Goal: Task Accomplishment & Management: Use online tool/utility

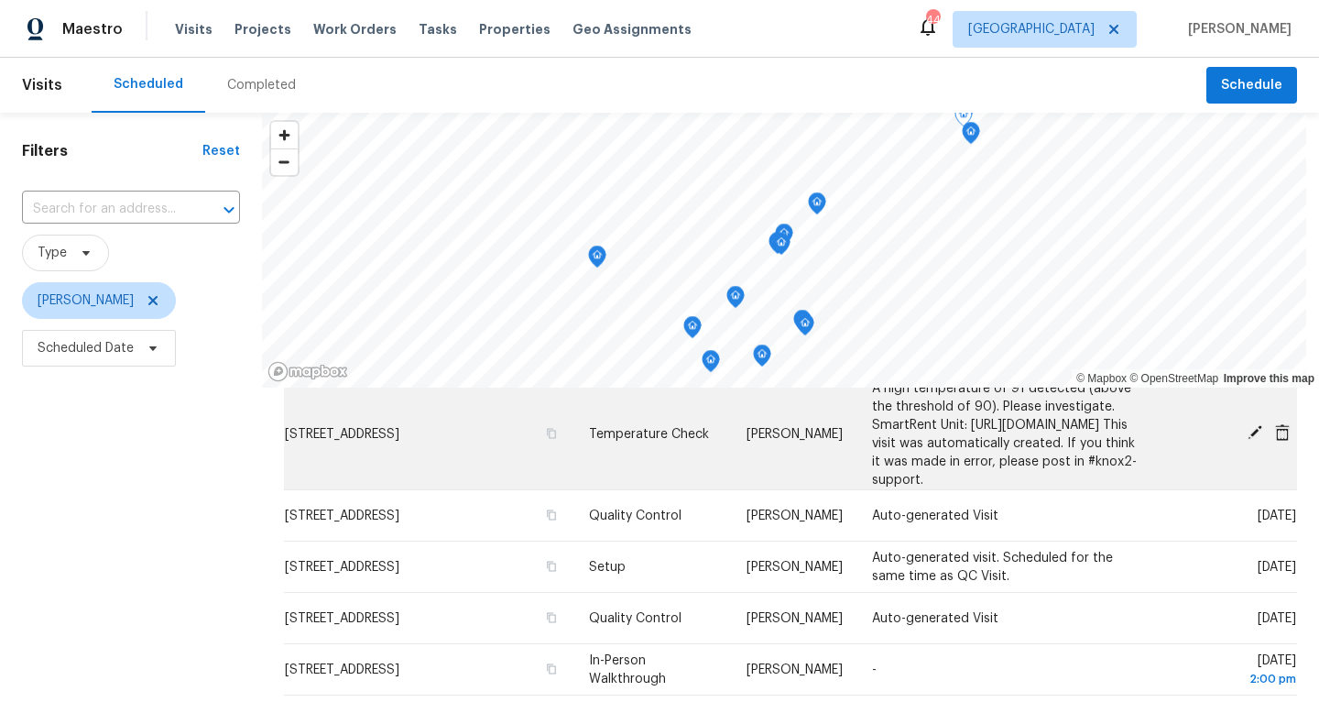
scroll to position [81, 0]
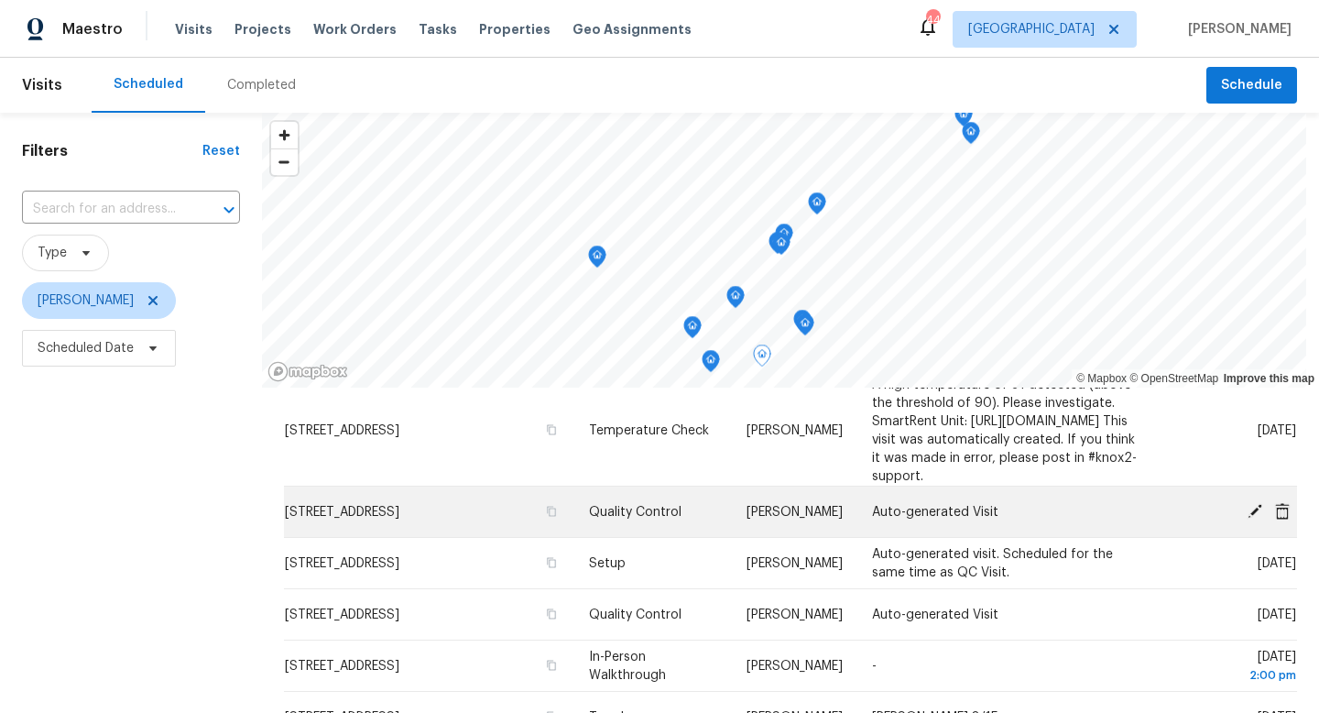
click at [1254, 519] on icon at bounding box center [1255, 510] width 16 height 16
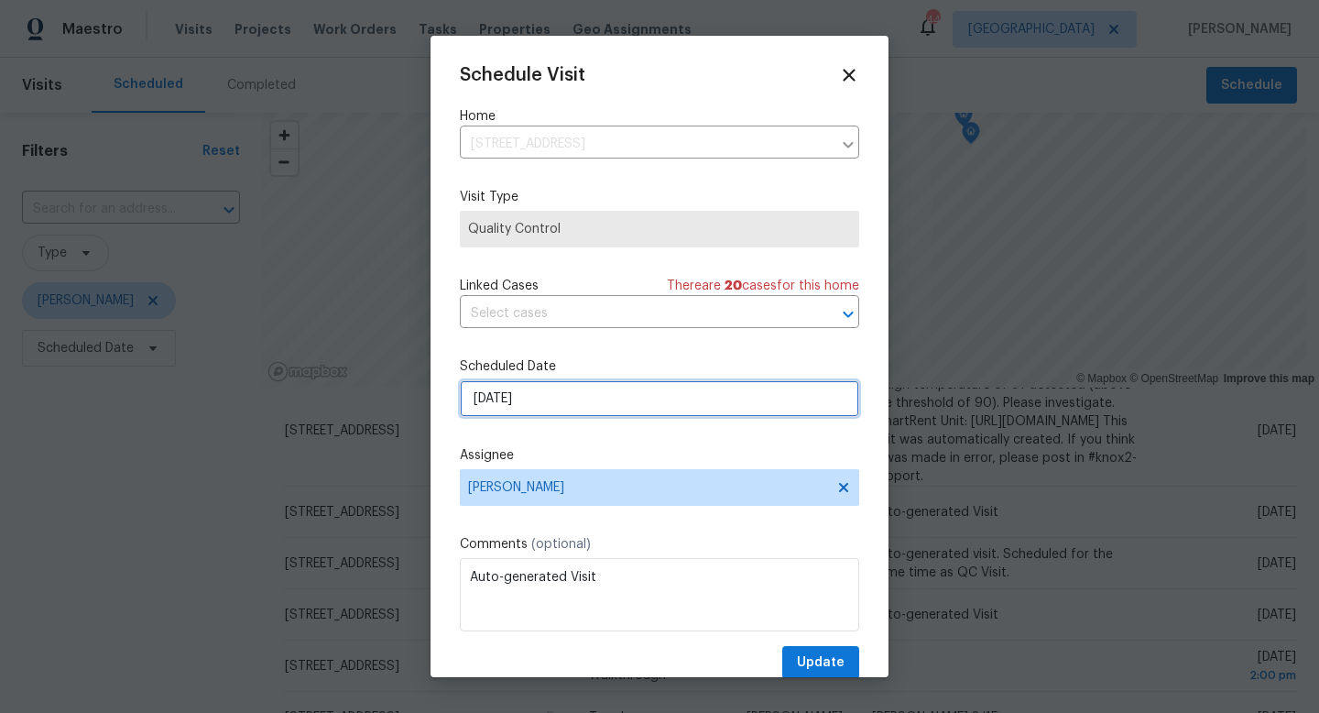
click at [553, 403] on input "[DATE]" at bounding box center [659, 398] width 399 height 37
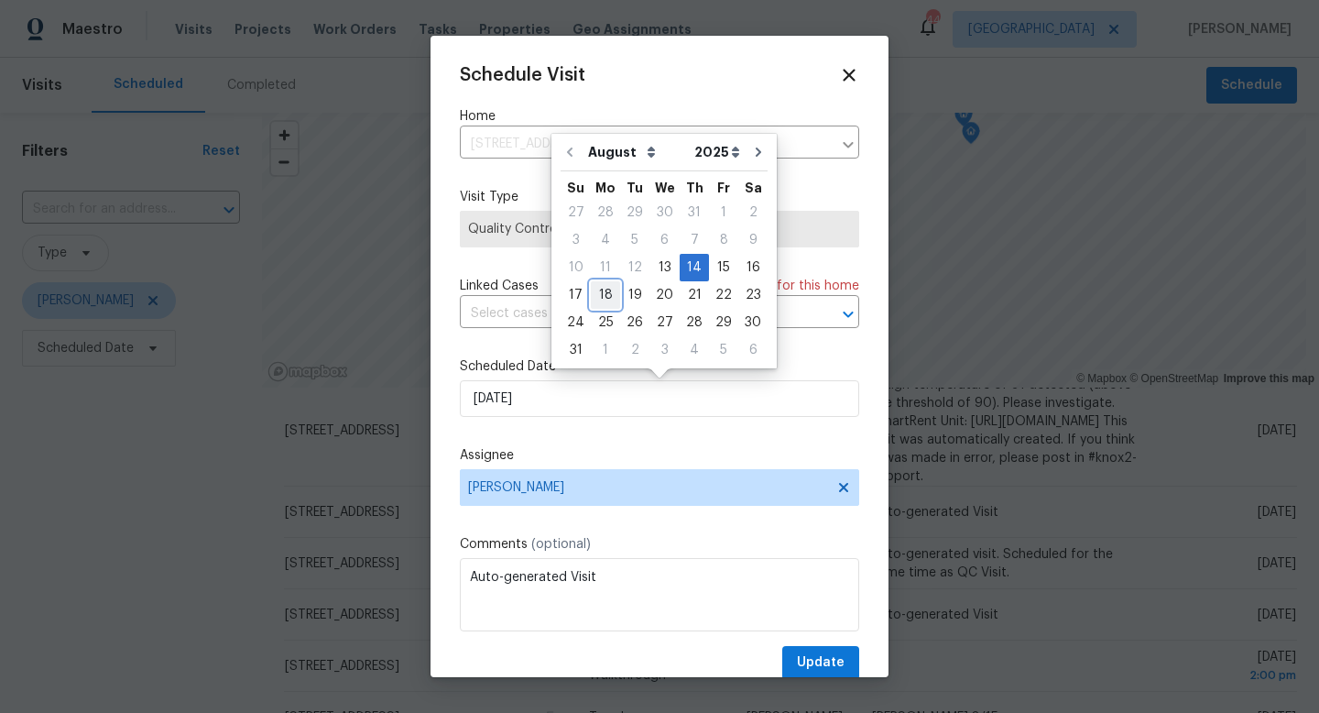
click at [599, 290] on div "18" at bounding box center [605, 295] width 29 height 26
type input "[DATE]"
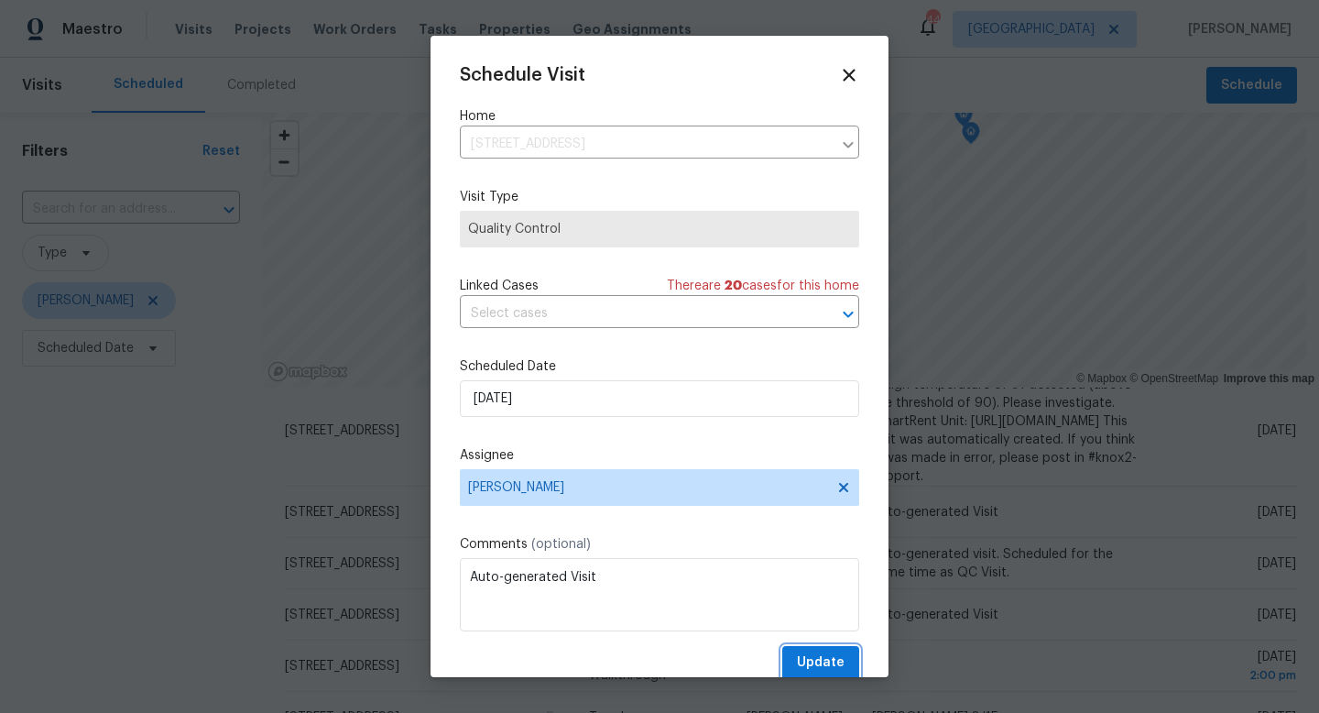
click at [802, 653] on span "Update" at bounding box center [821, 662] width 48 height 23
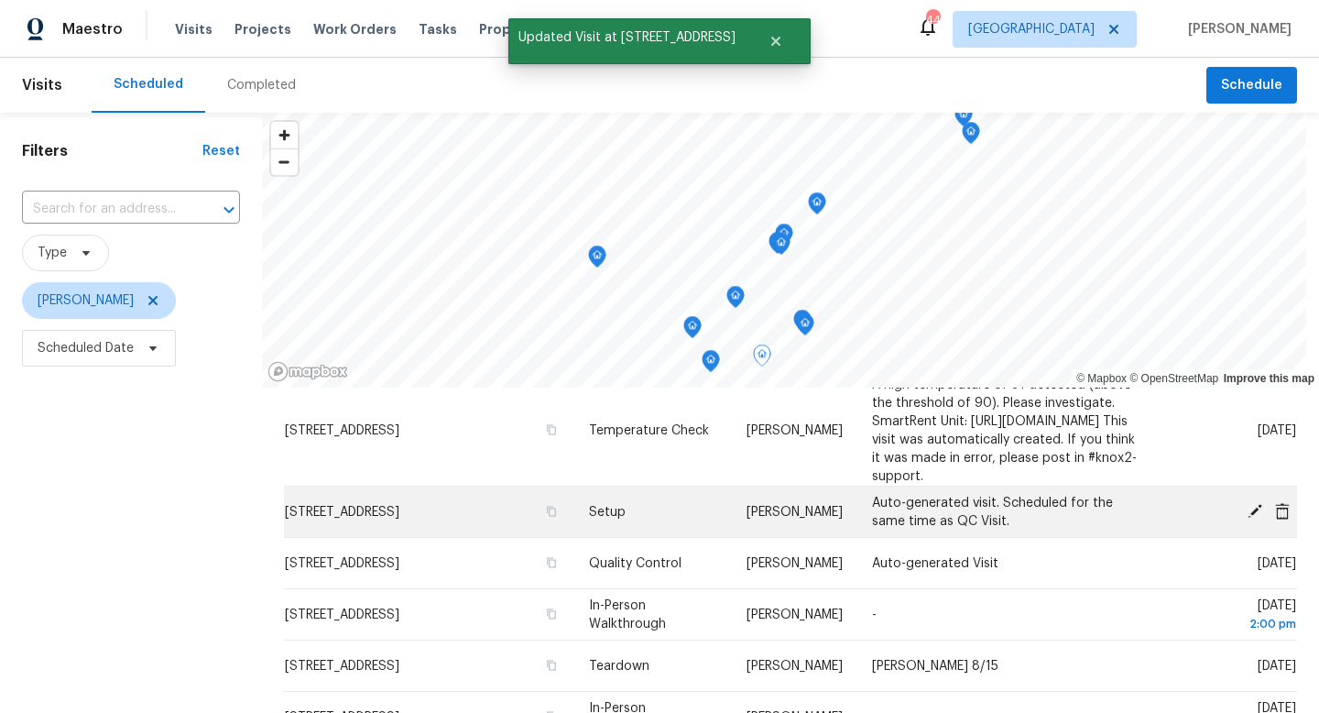
click at [1250, 519] on icon at bounding box center [1255, 510] width 16 height 16
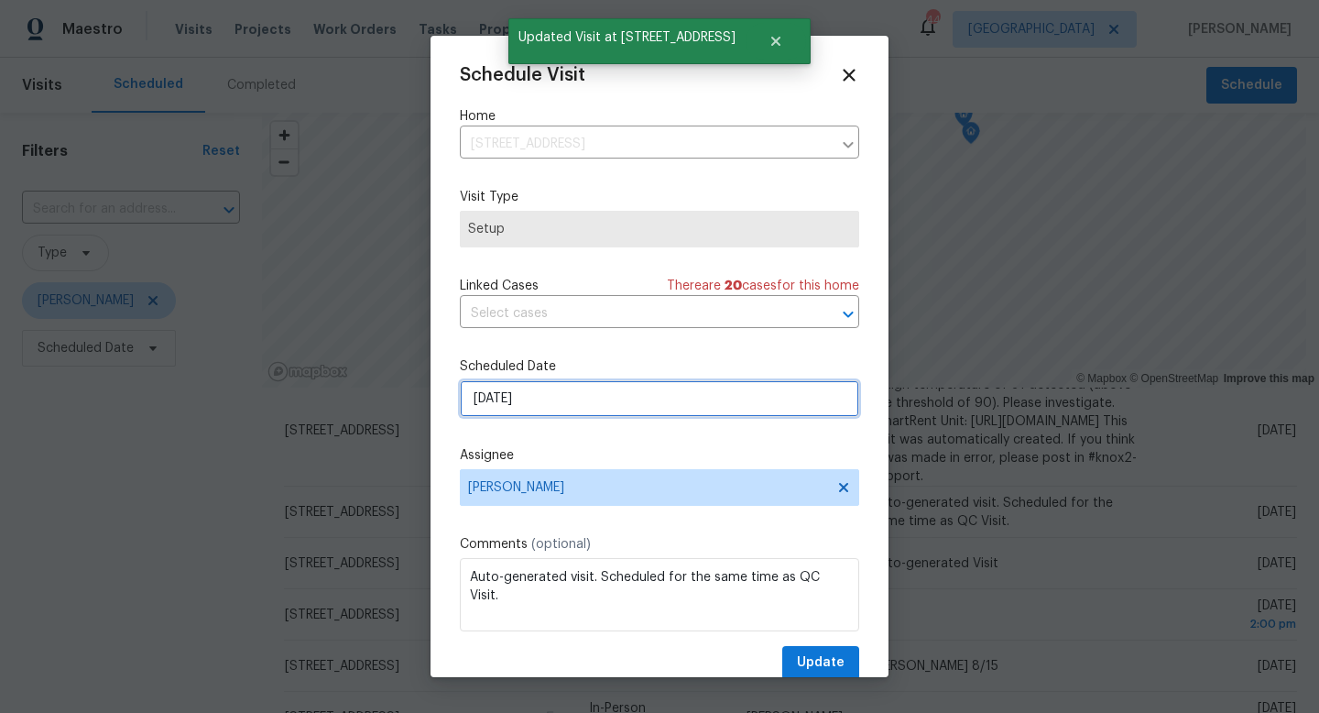
click at [541, 406] on input "8/14/2025" at bounding box center [659, 398] width 399 height 37
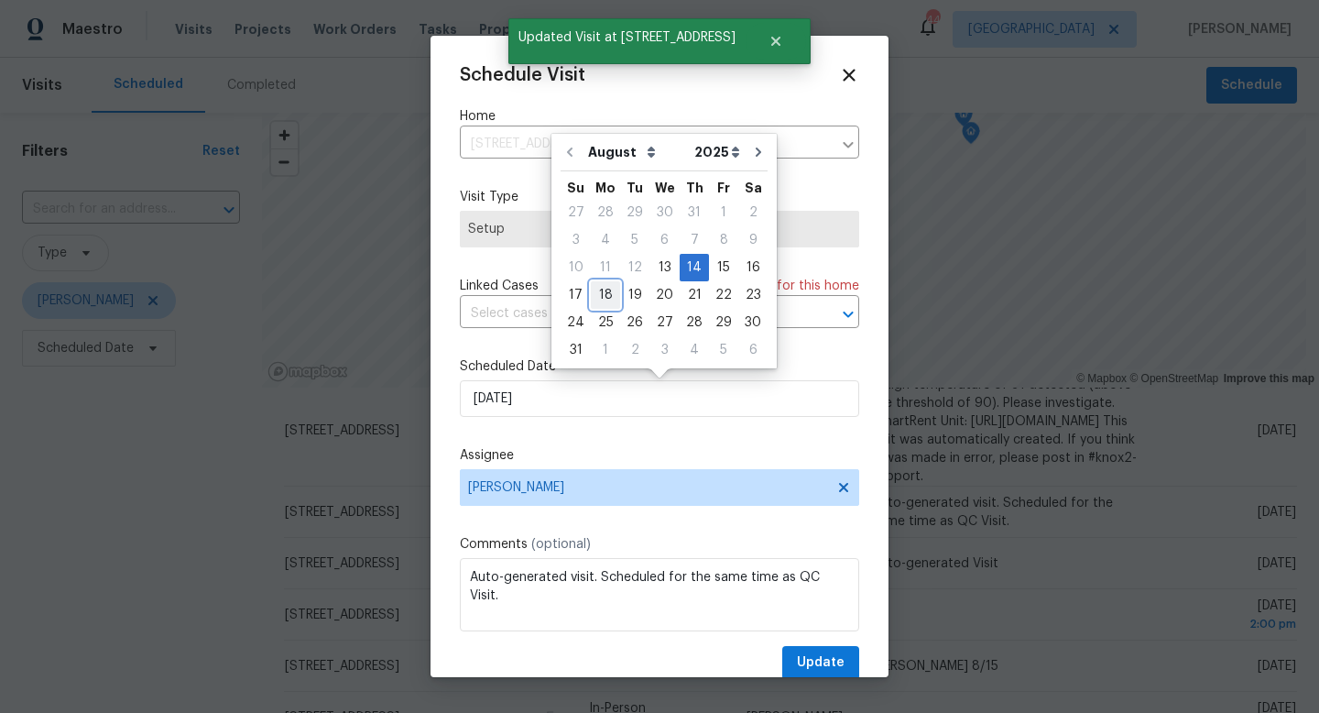
click at [597, 299] on div "18" at bounding box center [605, 295] width 29 height 26
type input "8/18/2025"
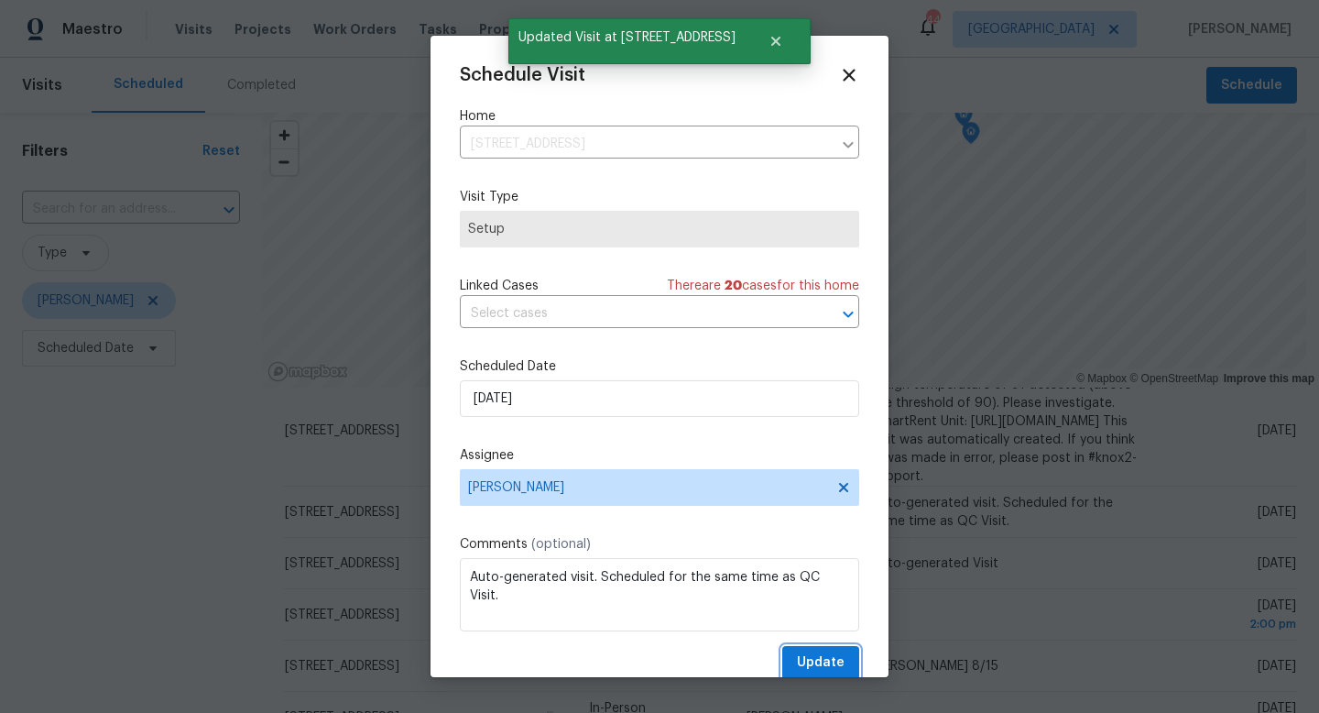
click at [809, 659] on span "Update" at bounding box center [821, 662] width 48 height 23
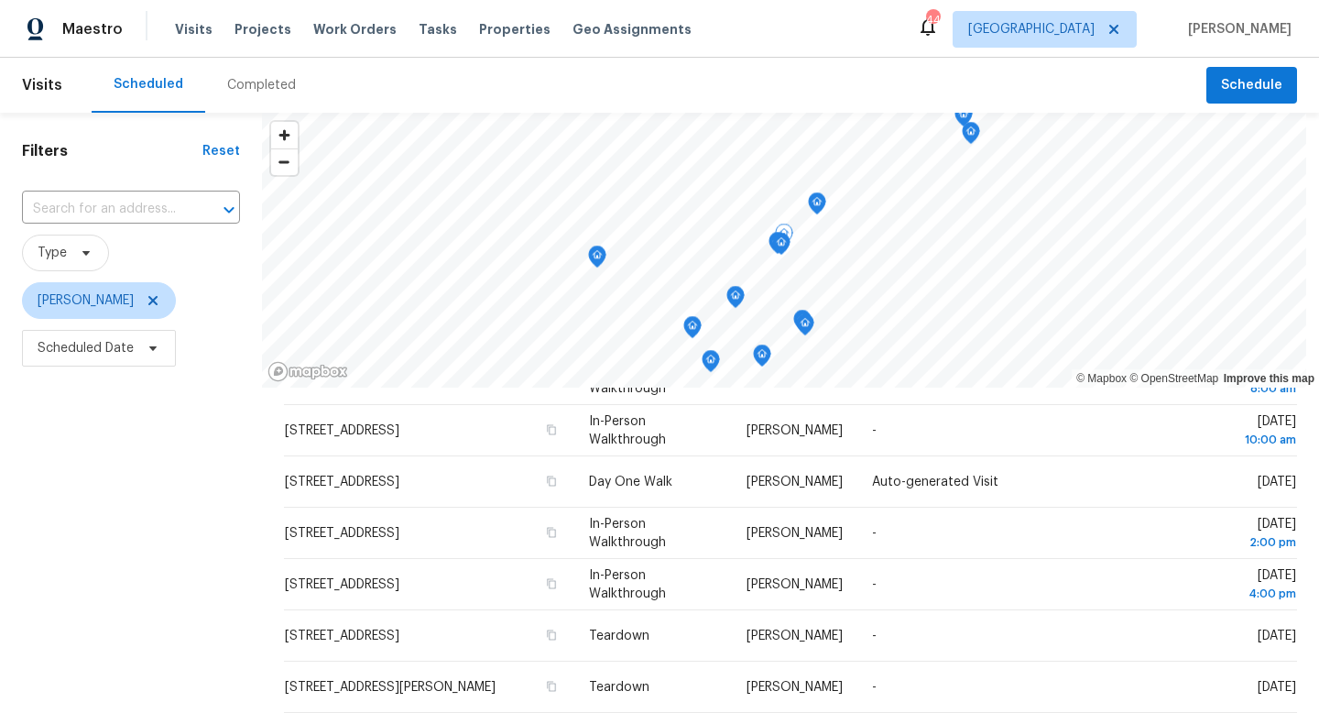
scroll to position [369, 0]
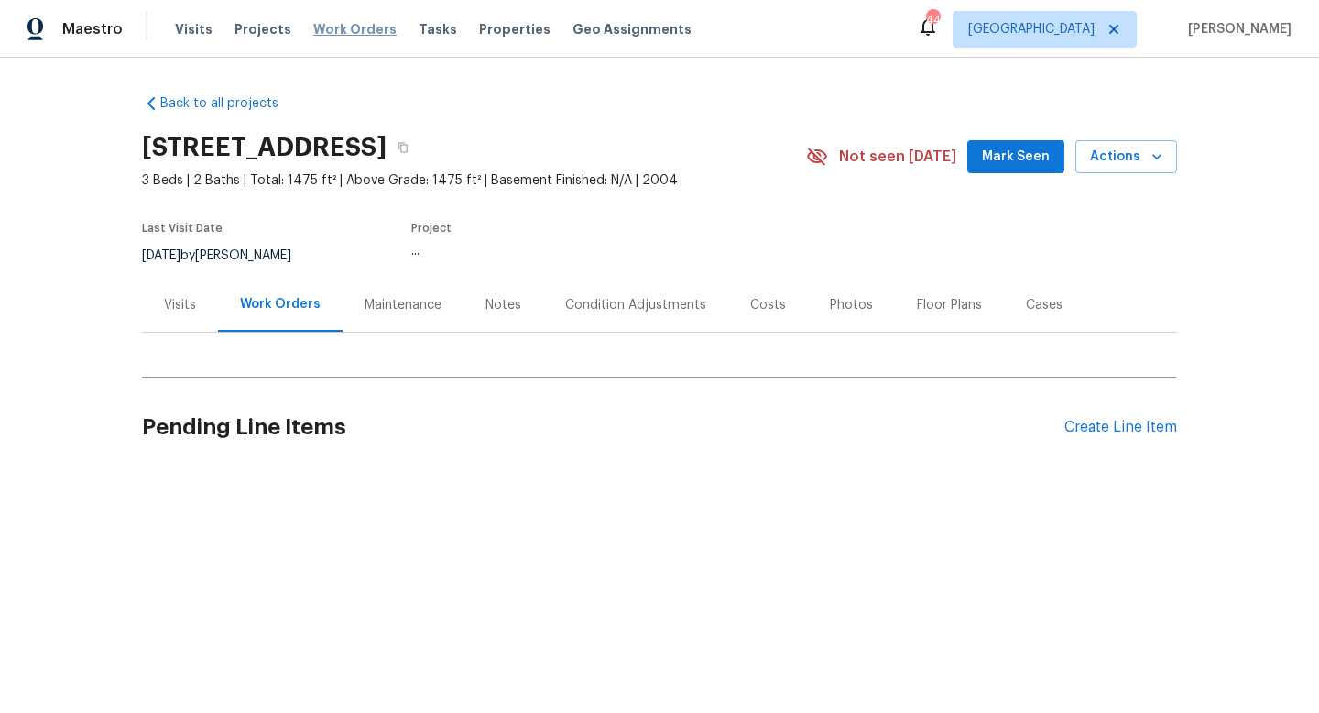
click at [352, 31] on span "Work Orders" at bounding box center [354, 29] width 83 height 18
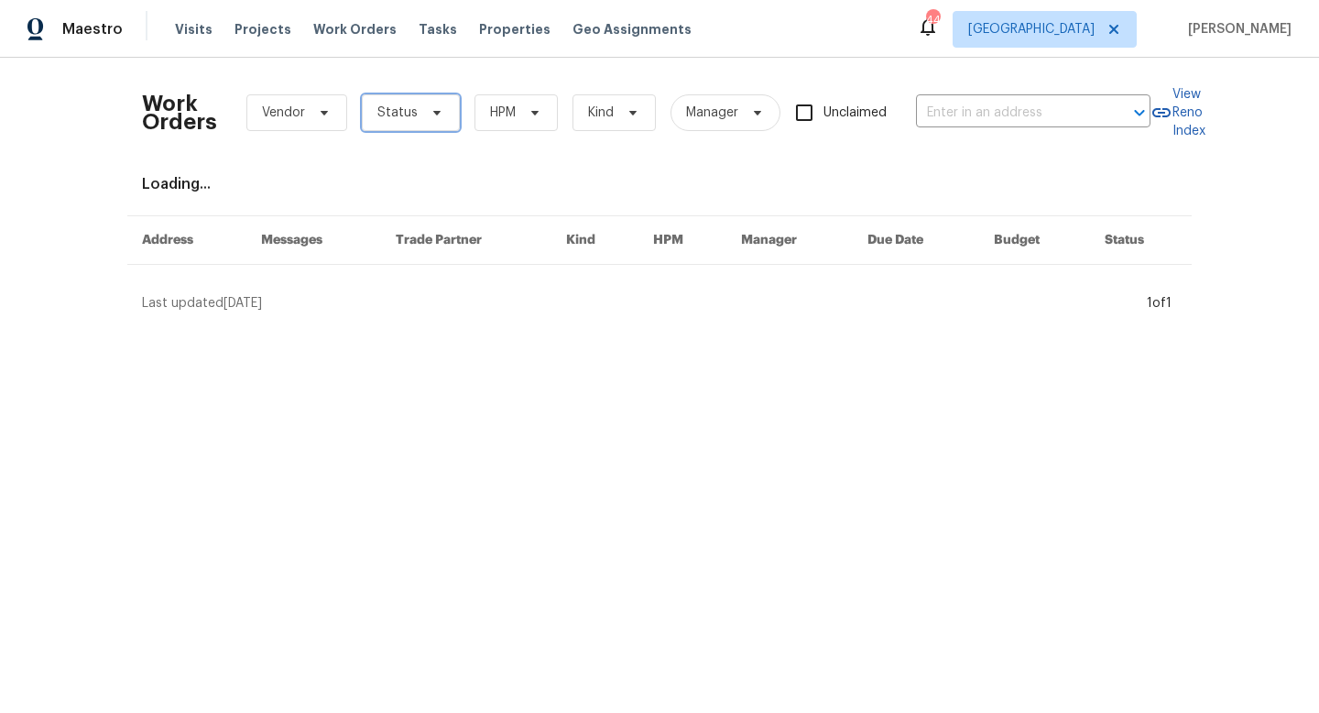
click at [435, 112] on icon at bounding box center [436, 113] width 7 height 5
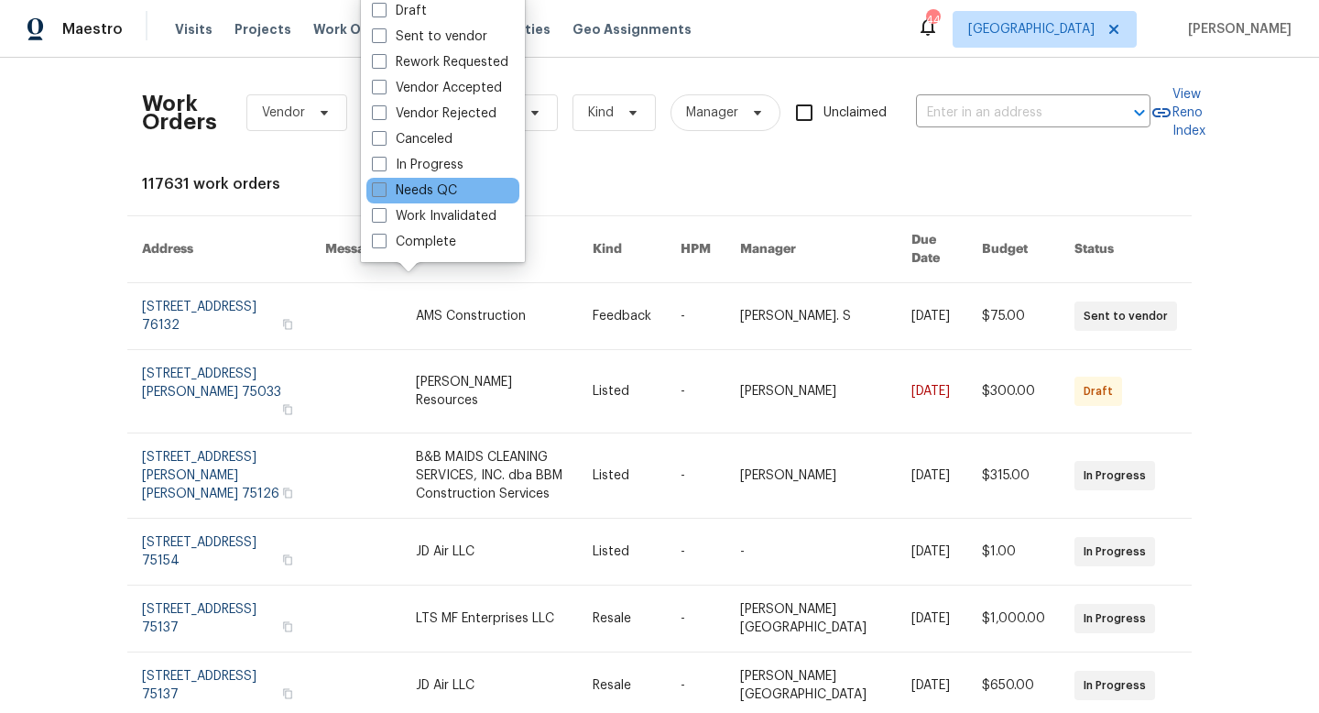
click at [423, 191] on label "Needs QC" at bounding box center [414, 190] width 85 height 18
click at [384, 191] on input "Needs QC" at bounding box center [378, 187] width 12 height 12
checkbox input "true"
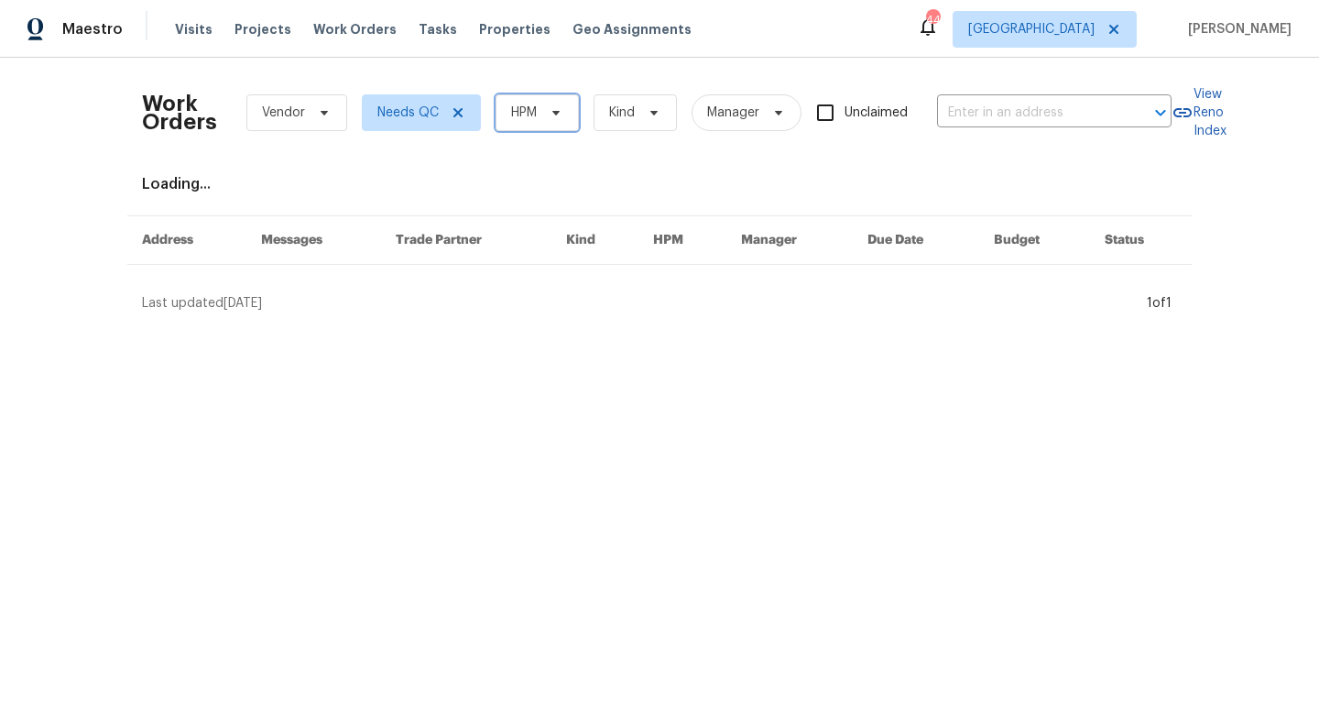
click at [550, 126] on span "HPM" at bounding box center [537, 112] width 83 height 37
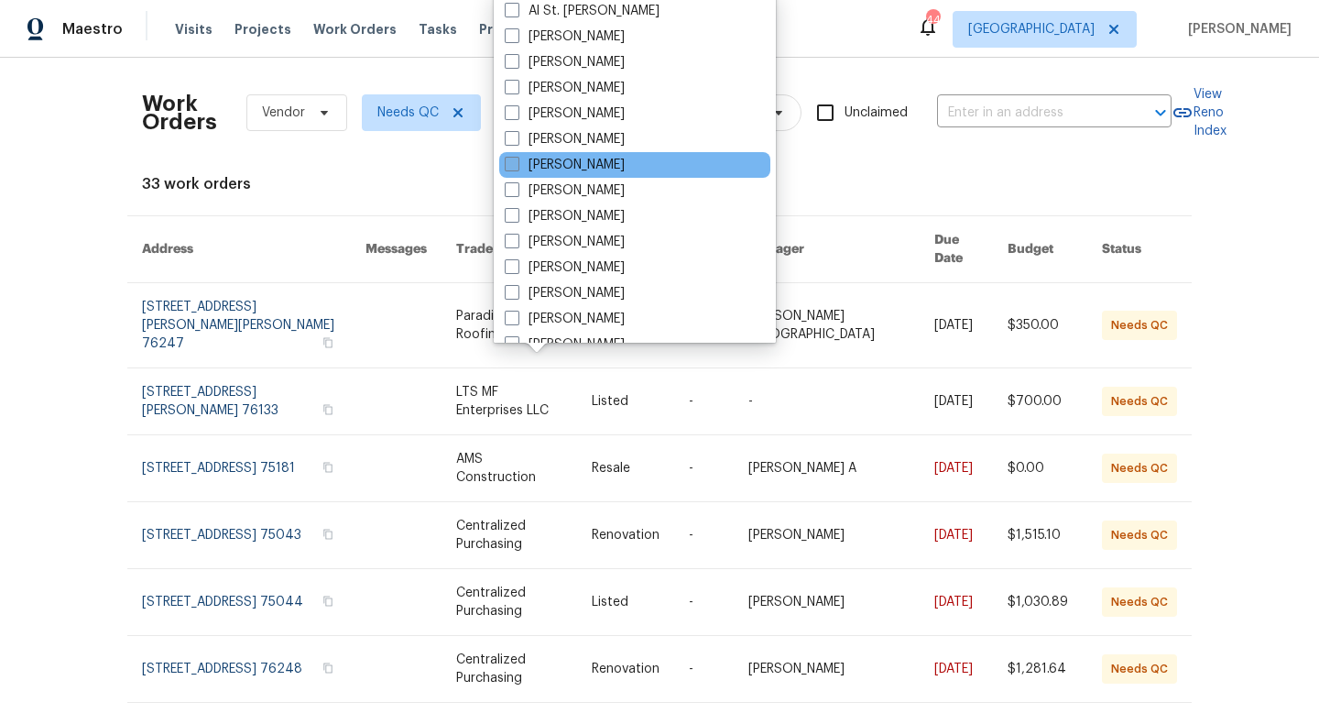
drag, startPoint x: 540, startPoint y: 296, endPoint x: 540, endPoint y: 163, distance: 132.8
click at [540, 238] on div "Al St. Cyr Alberto Puras Alicia Anices Andrew Kempka Beau Lochridge Brad Limes …" at bounding box center [635, 167] width 282 height 352
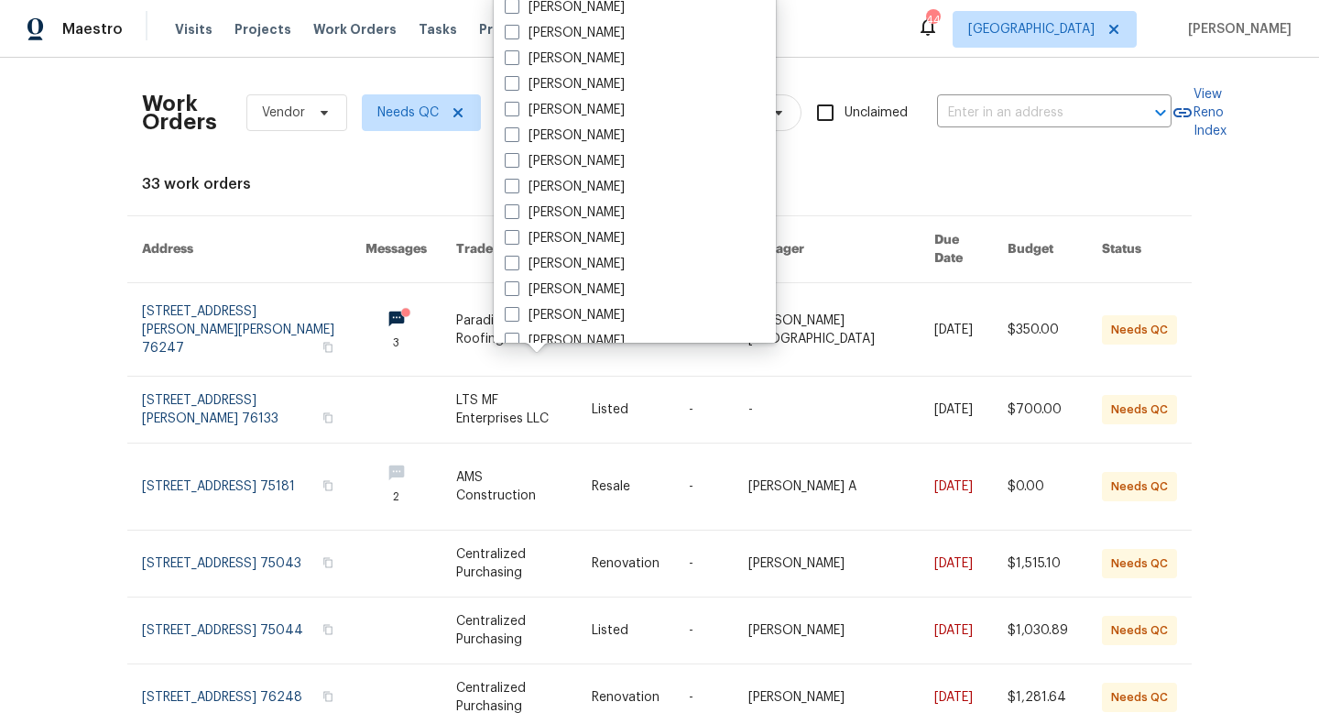
scroll to position [1022, 0]
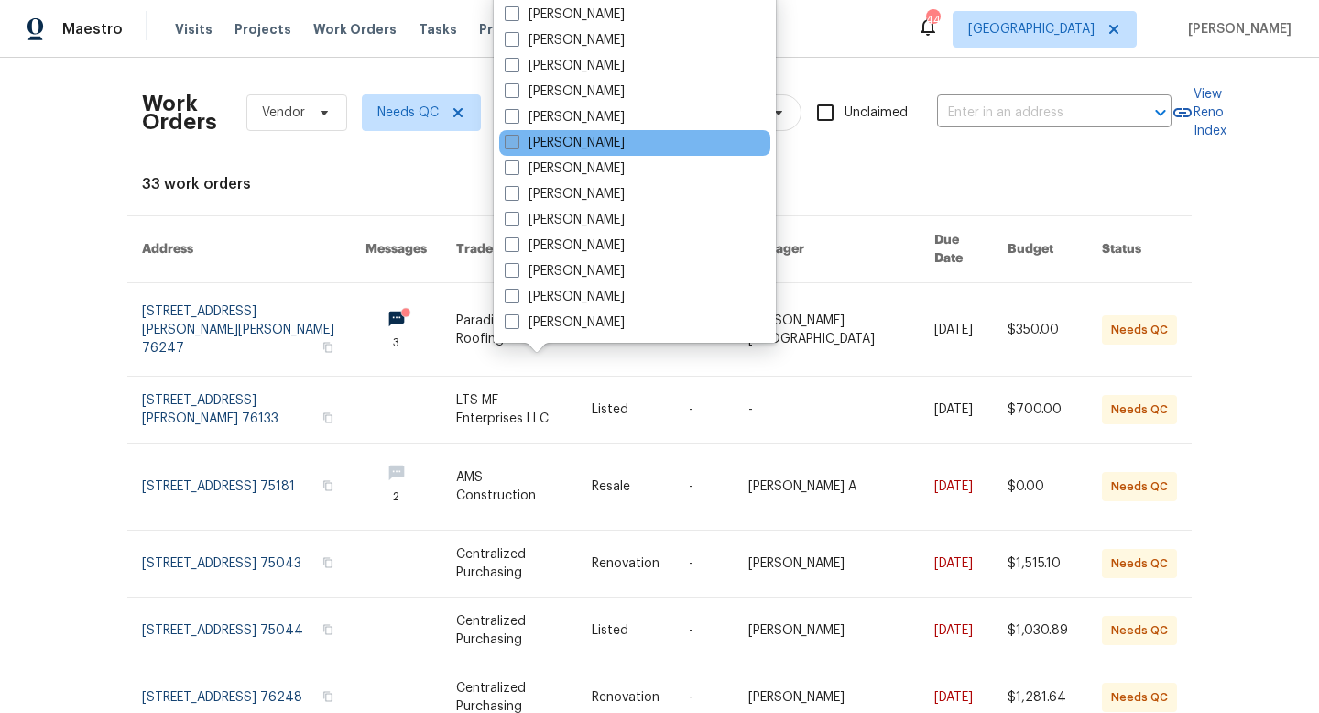
click at [539, 149] on label "[PERSON_NAME]" at bounding box center [565, 143] width 120 height 18
click at [517, 146] on input "[PERSON_NAME]" at bounding box center [511, 140] width 12 height 12
checkbox input "true"
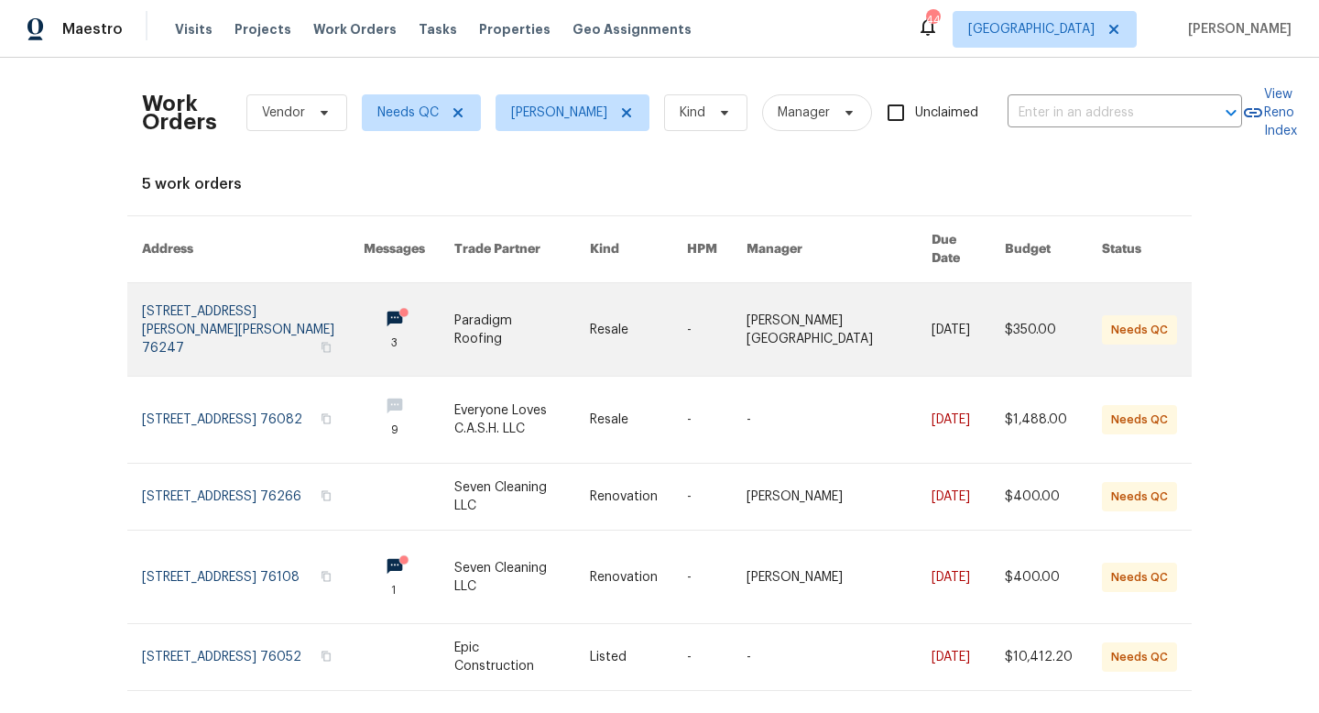
click at [389, 300] on link at bounding box center [409, 329] width 91 height 93
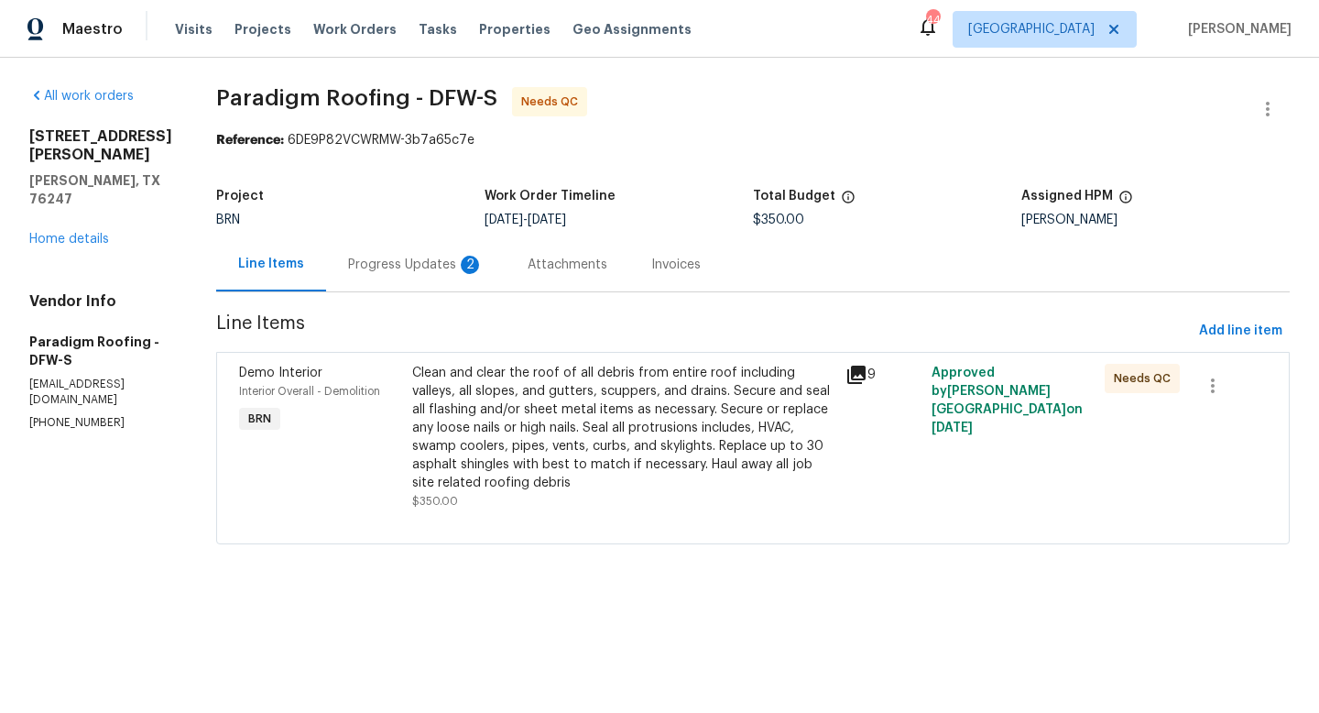
click at [856, 374] on icon at bounding box center [856, 375] width 18 height 18
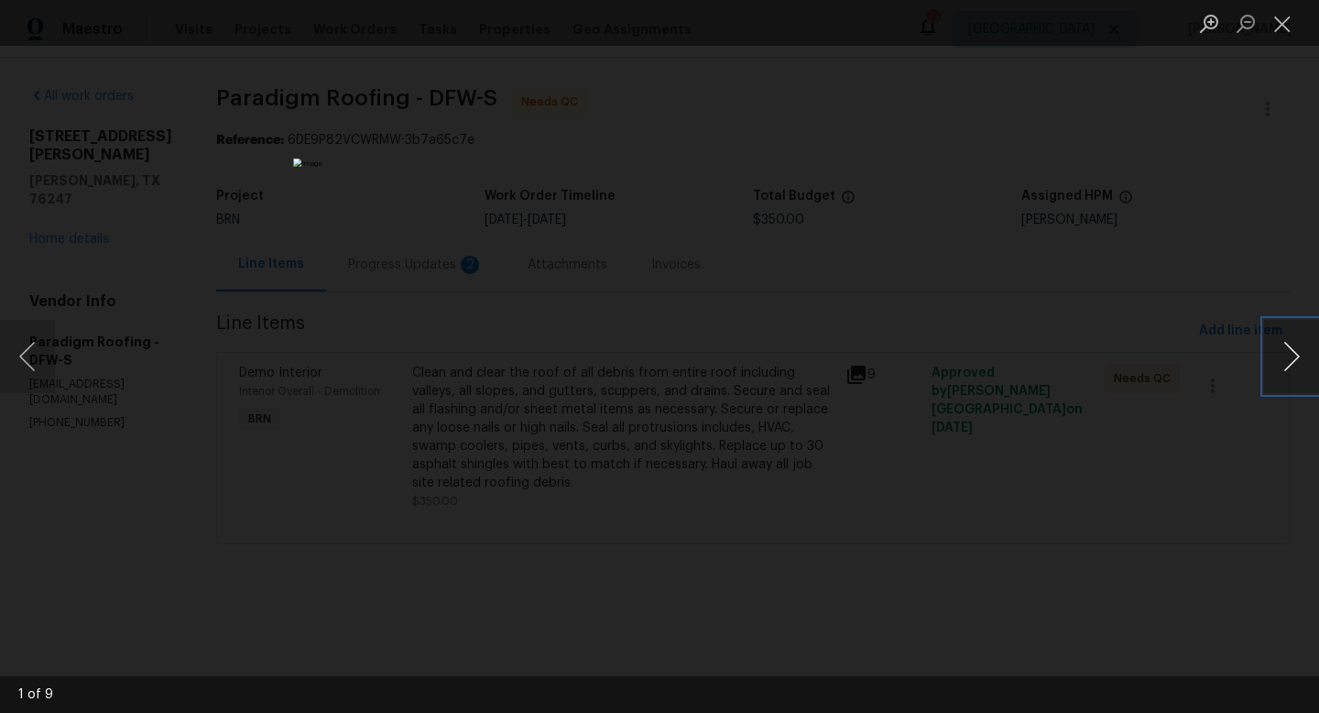
click at [1280, 362] on button "Next image" at bounding box center [1291, 356] width 55 height 73
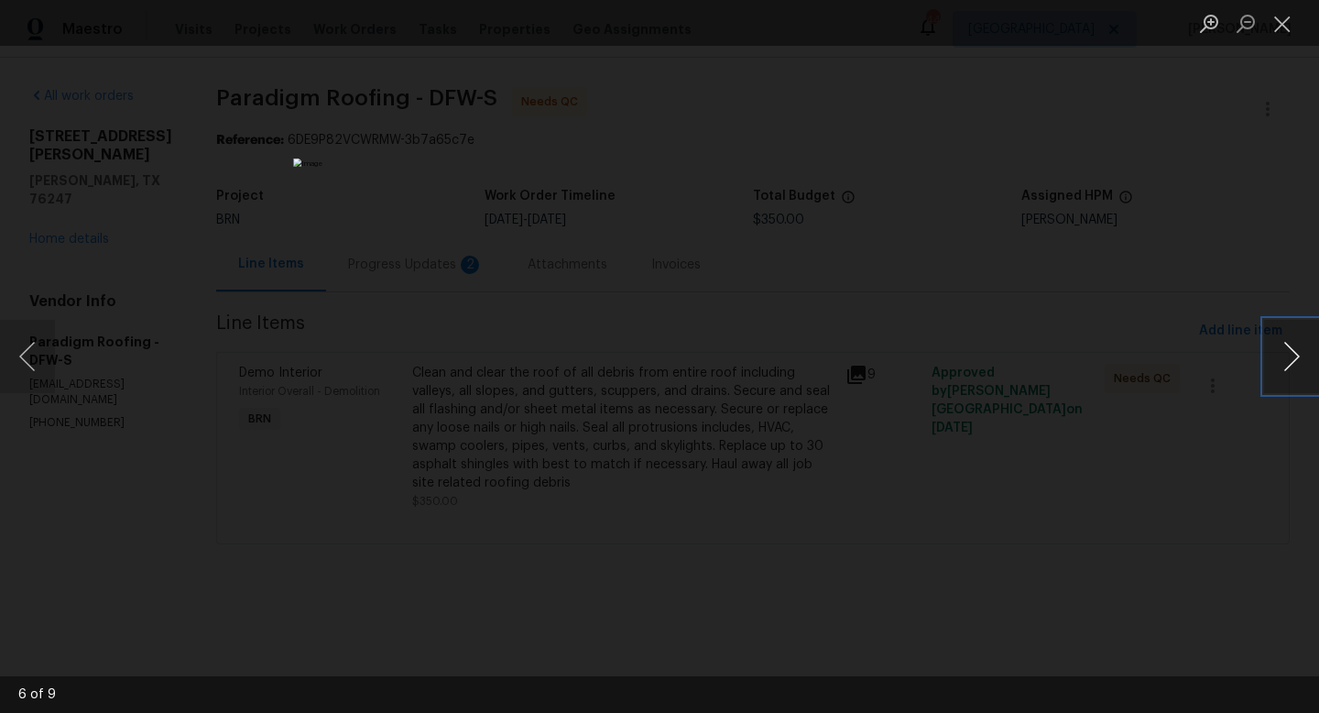
click at [1280, 362] on button "Next image" at bounding box center [1291, 356] width 55 height 73
click at [1290, 33] on button "Close lightbox" at bounding box center [1282, 23] width 37 height 32
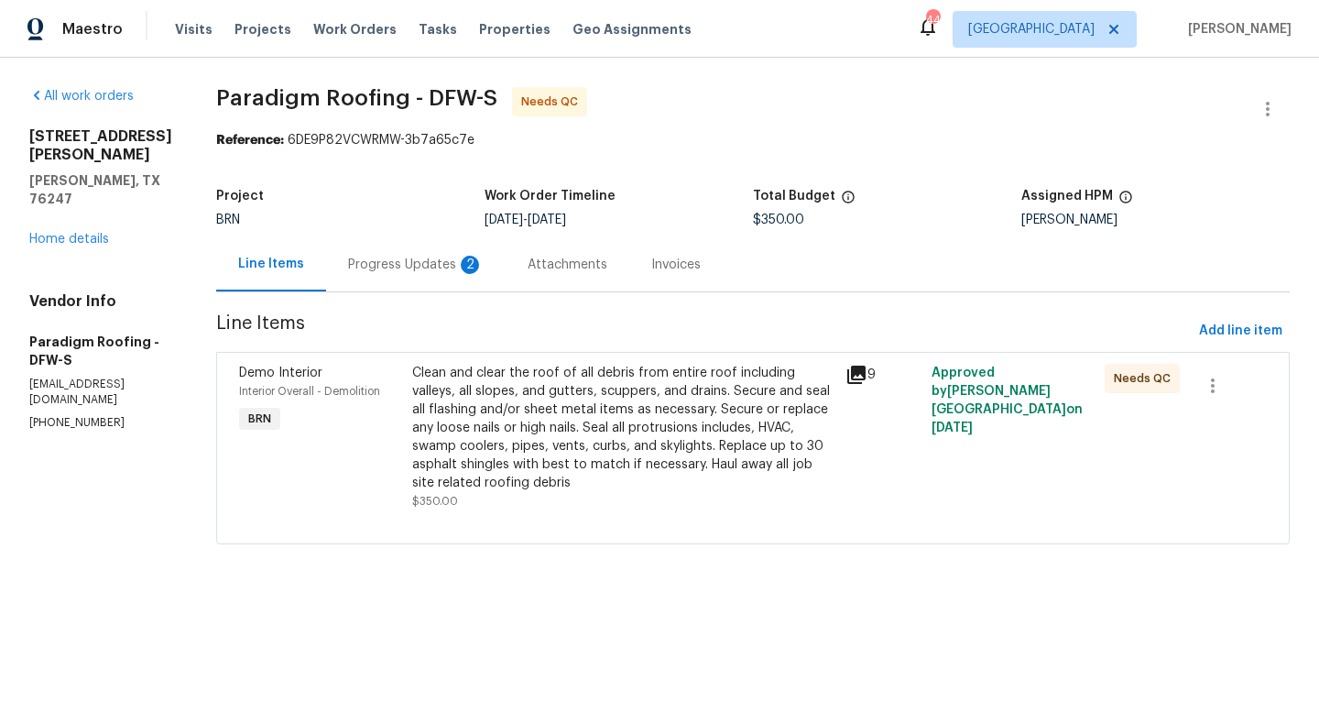
click at [406, 267] on div "Progress Updates 2" at bounding box center [416, 265] width 136 height 18
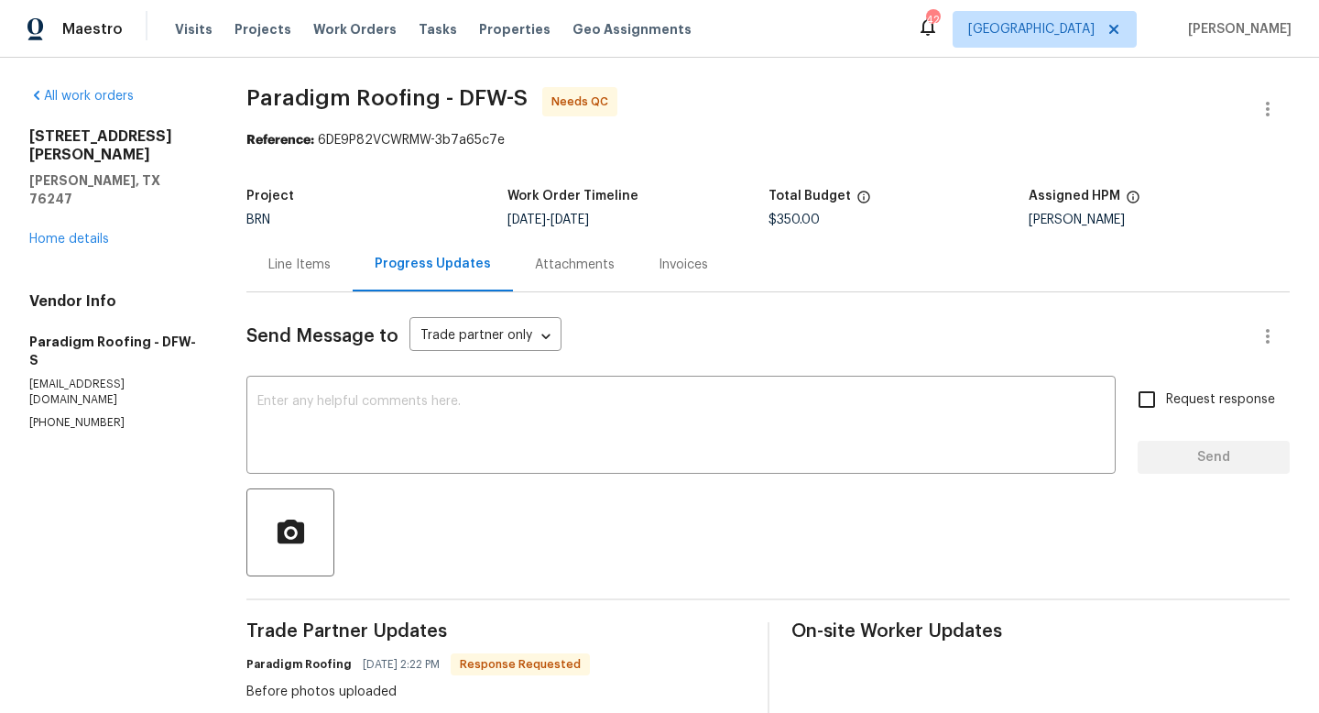
click at [305, 262] on div "Line Items" at bounding box center [299, 265] width 62 height 18
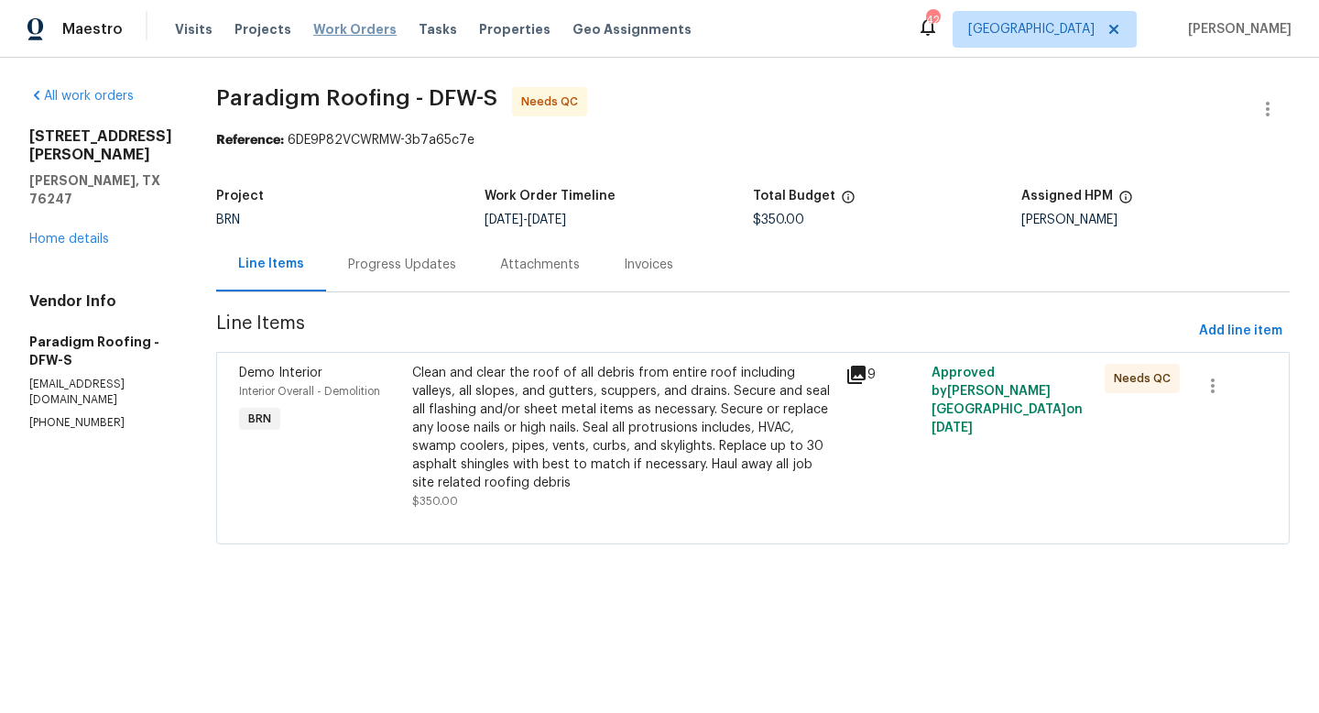
click at [355, 27] on span "Work Orders" at bounding box center [354, 29] width 83 height 18
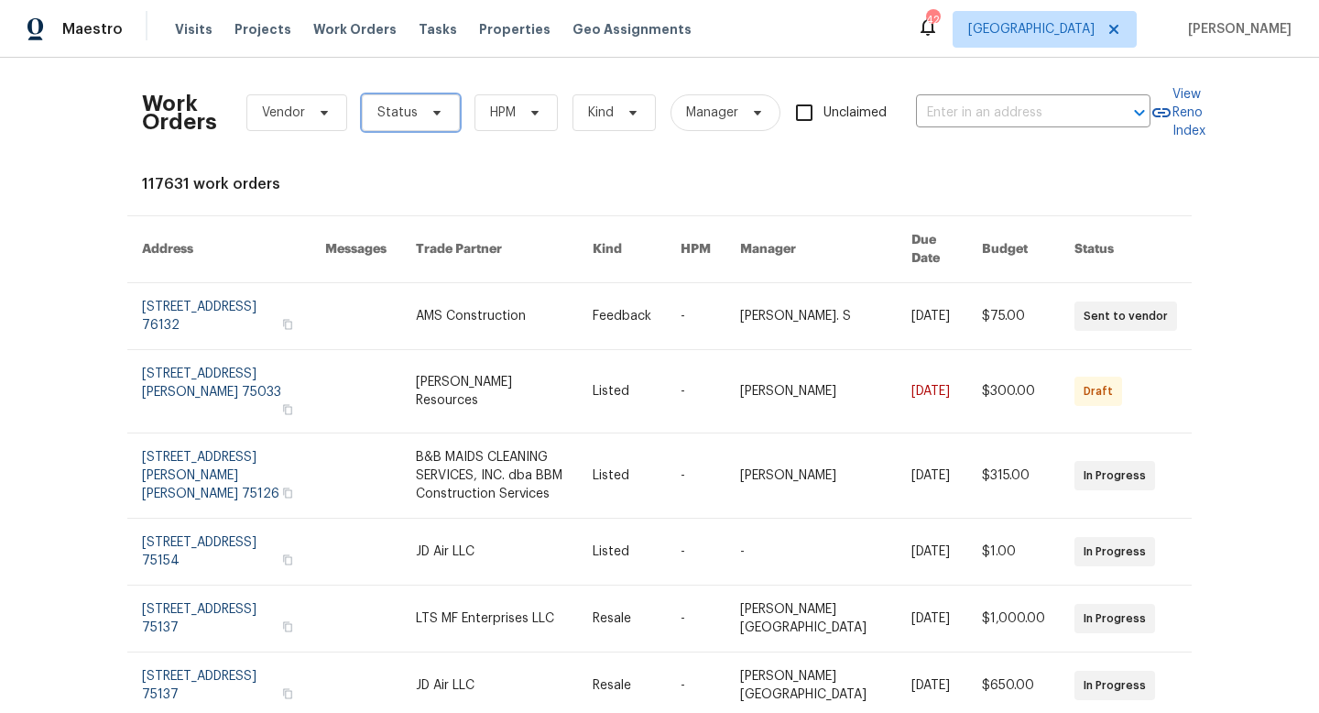
click at [394, 108] on span "Status" at bounding box center [397, 113] width 40 height 18
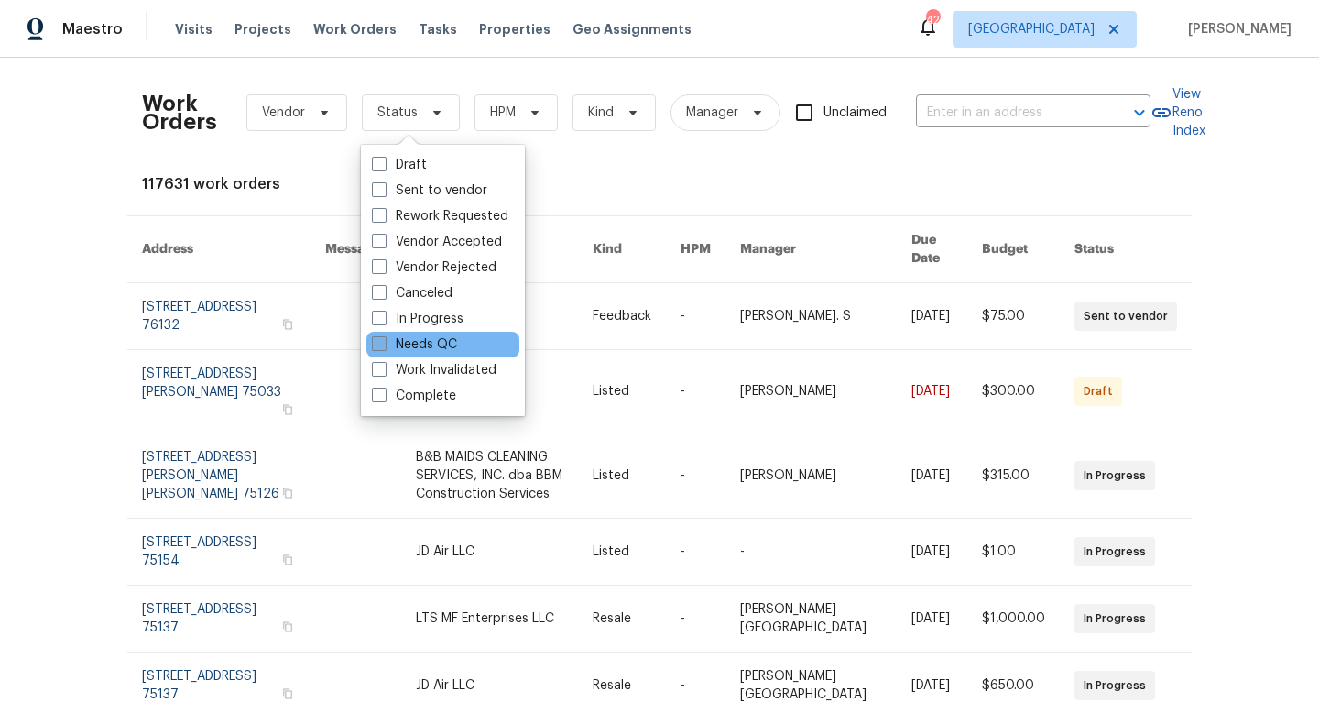
click at [388, 343] on label "Needs QC" at bounding box center [414, 344] width 85 height 18
click at [384, 343] on input "Needs QC" at bounding box center [378, 341] width 12 height 12
checkbox input "true"
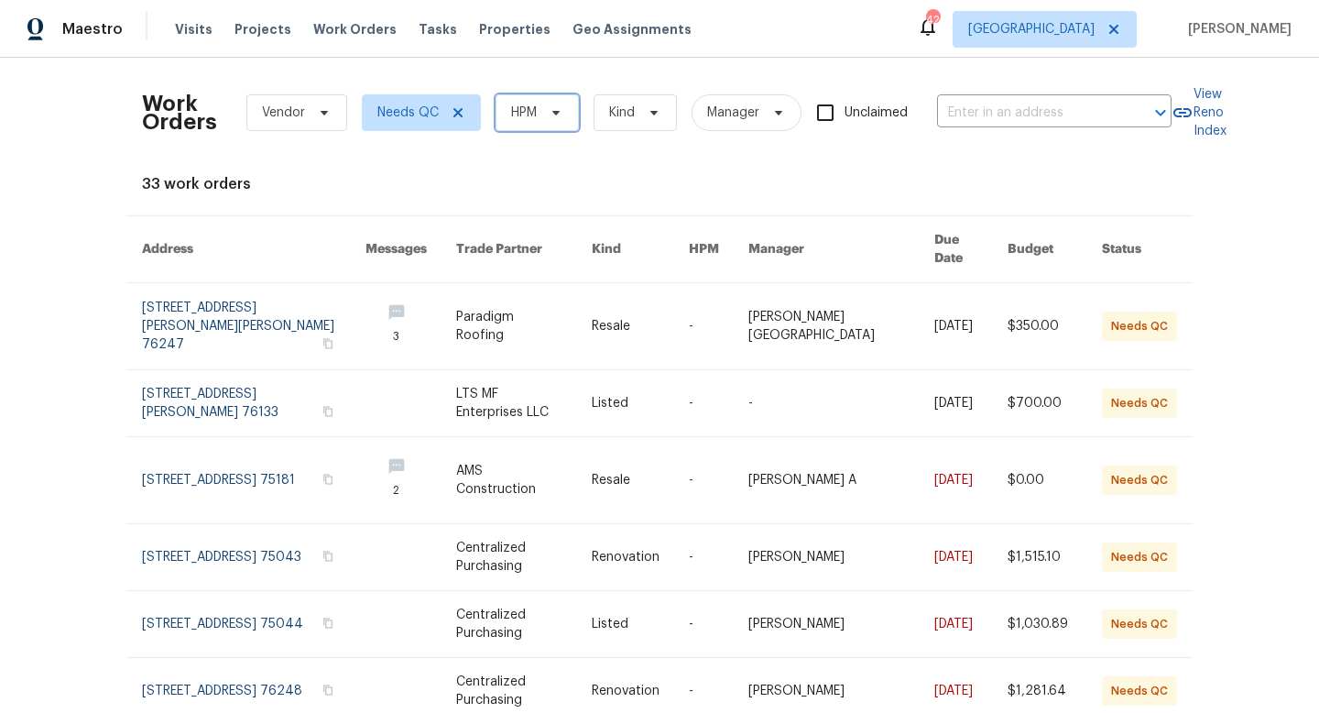
click at [545, 112] on span at bounding box center [553, 112] width 20 height 15
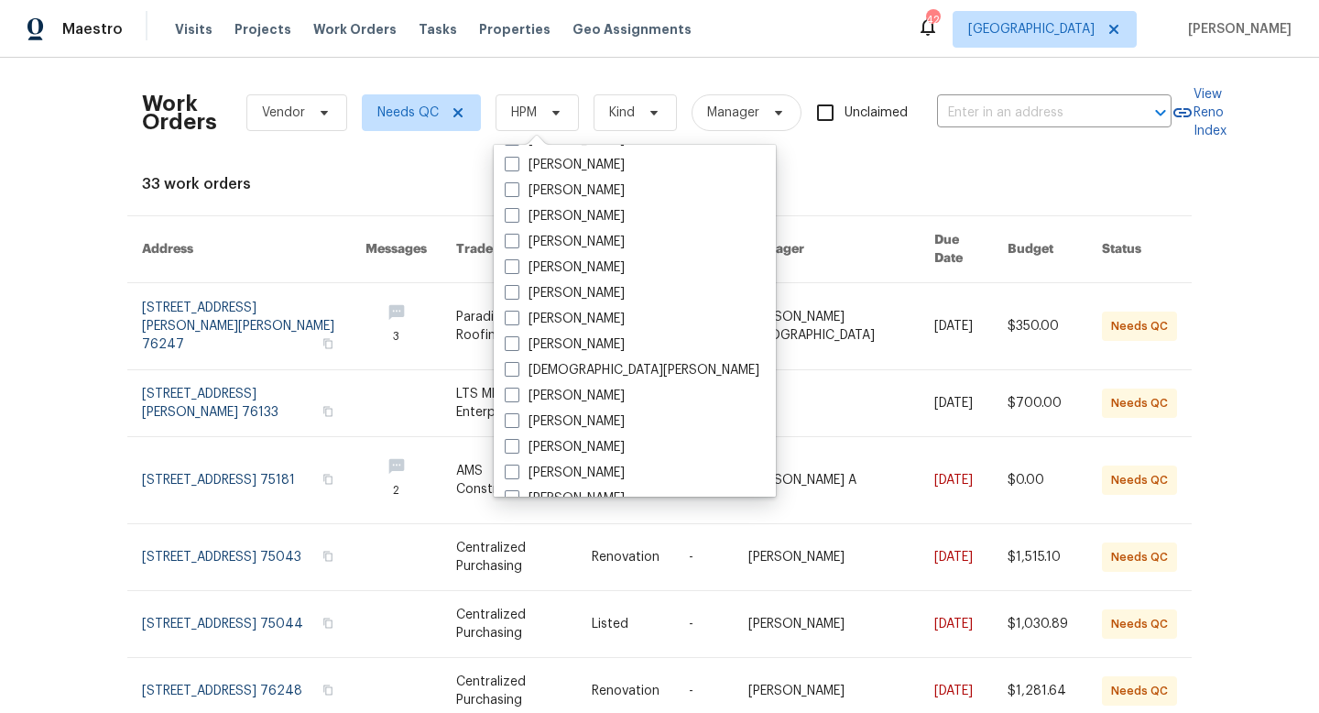
scroll to position [1022, 0]
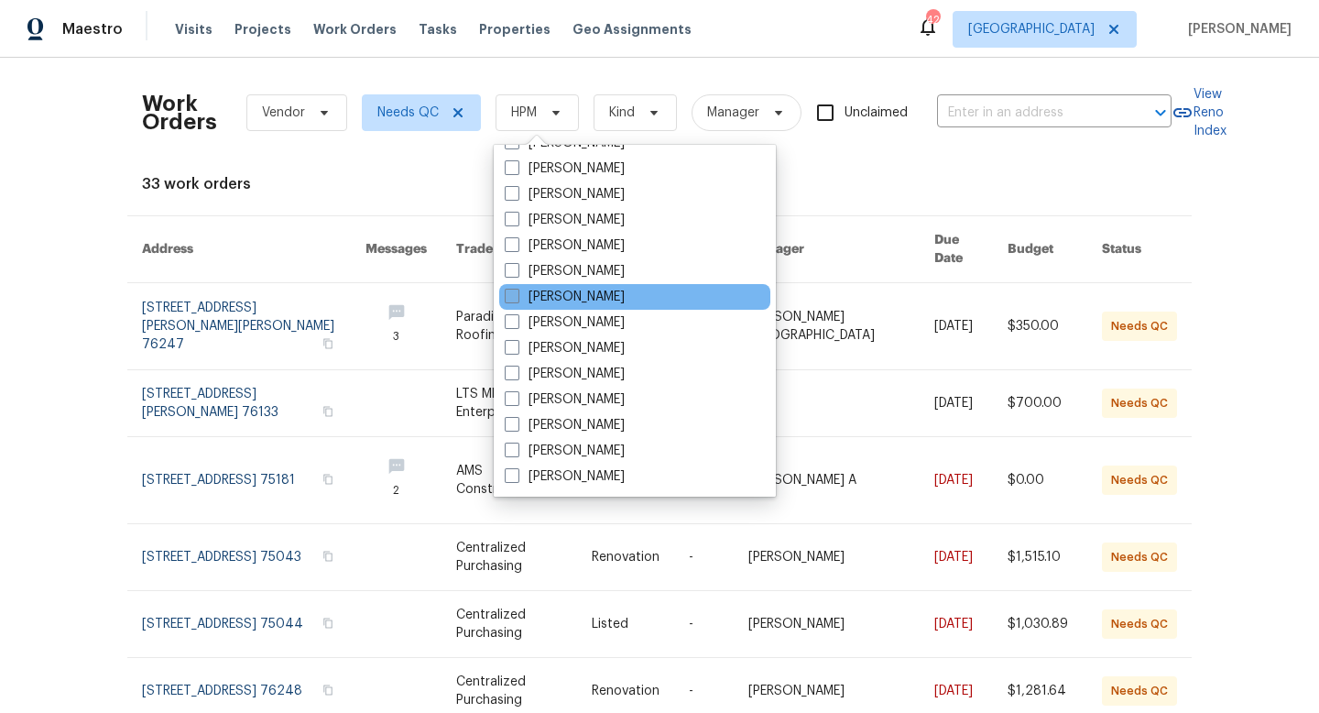
click at [530, 294] on label "[PERSON_NAME]" at bounding box center [565, 297] width 120 height 18
click at [517, 294] on input "[PERSON_NAME]" at bounding box center [511, 294] width 12 height 12
checkbox input "true"
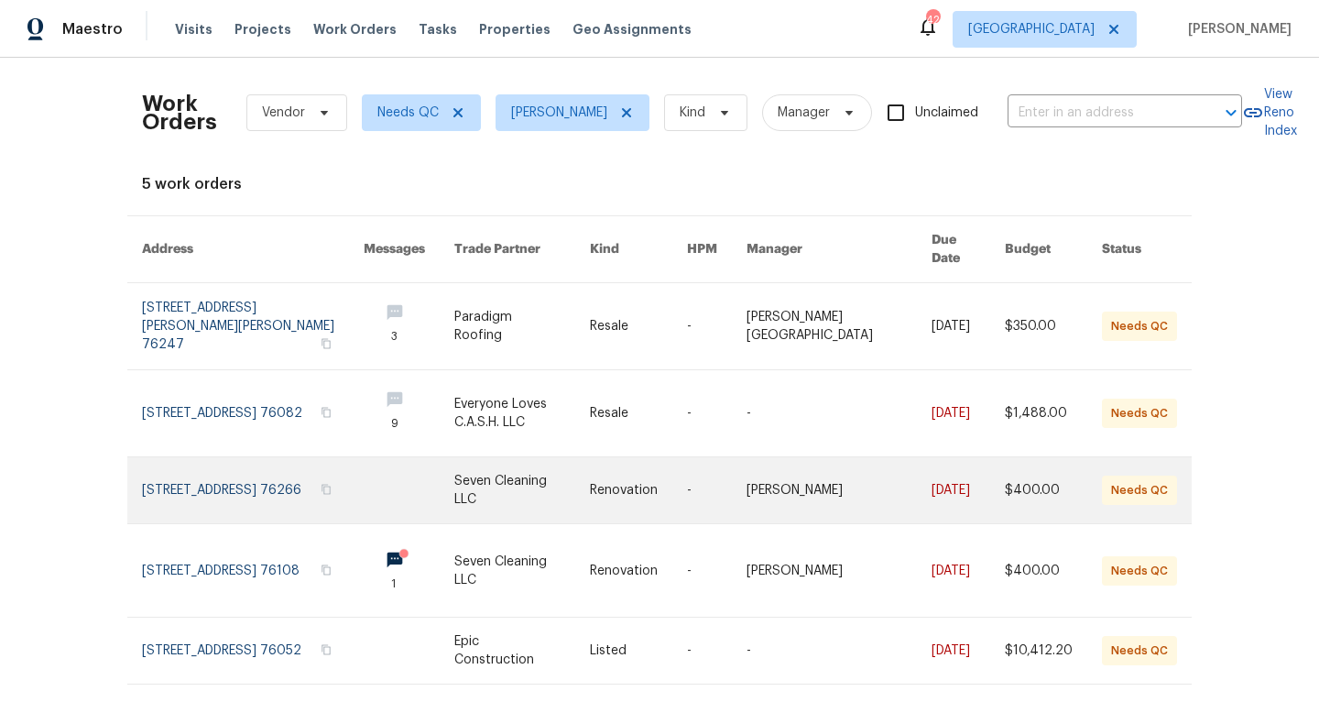
click at [534, 467] on link at bounding box center [522, 490] width 136 height 66
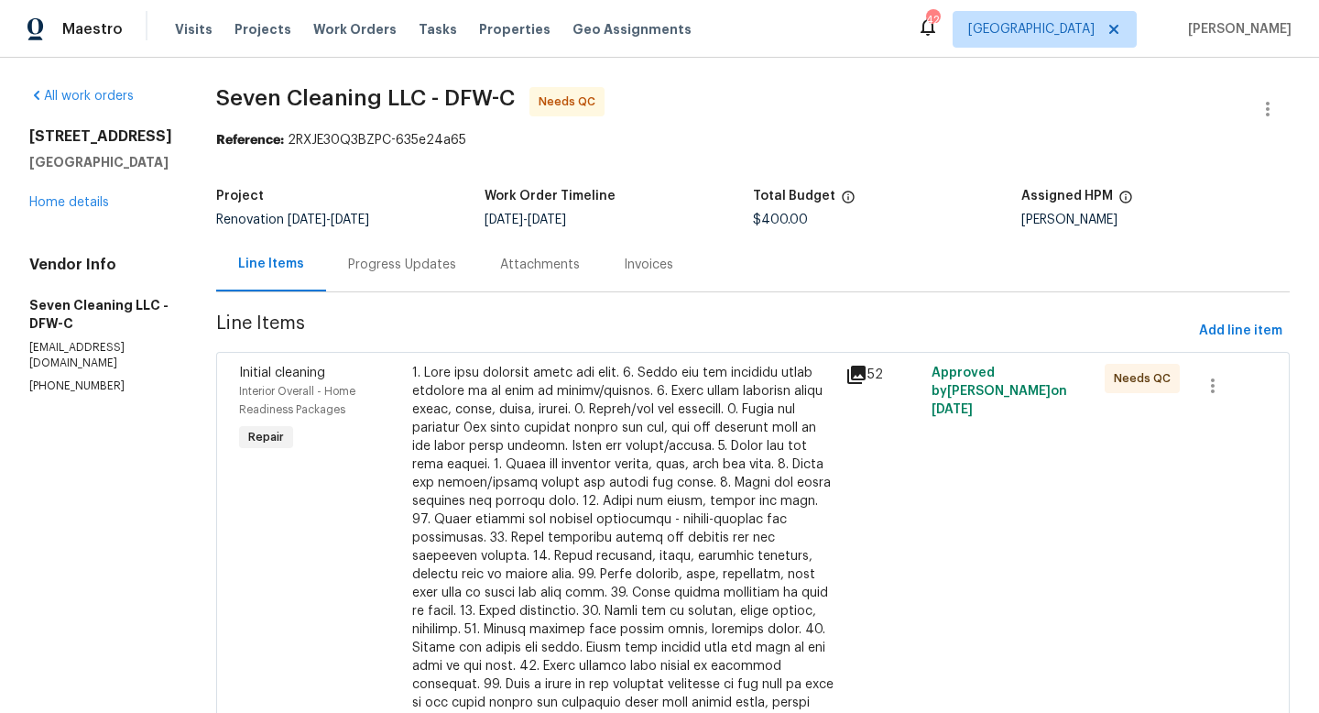
click at [433, 269] on div "Progress Updates" at bounding box center [402, 265] width 108 height 18
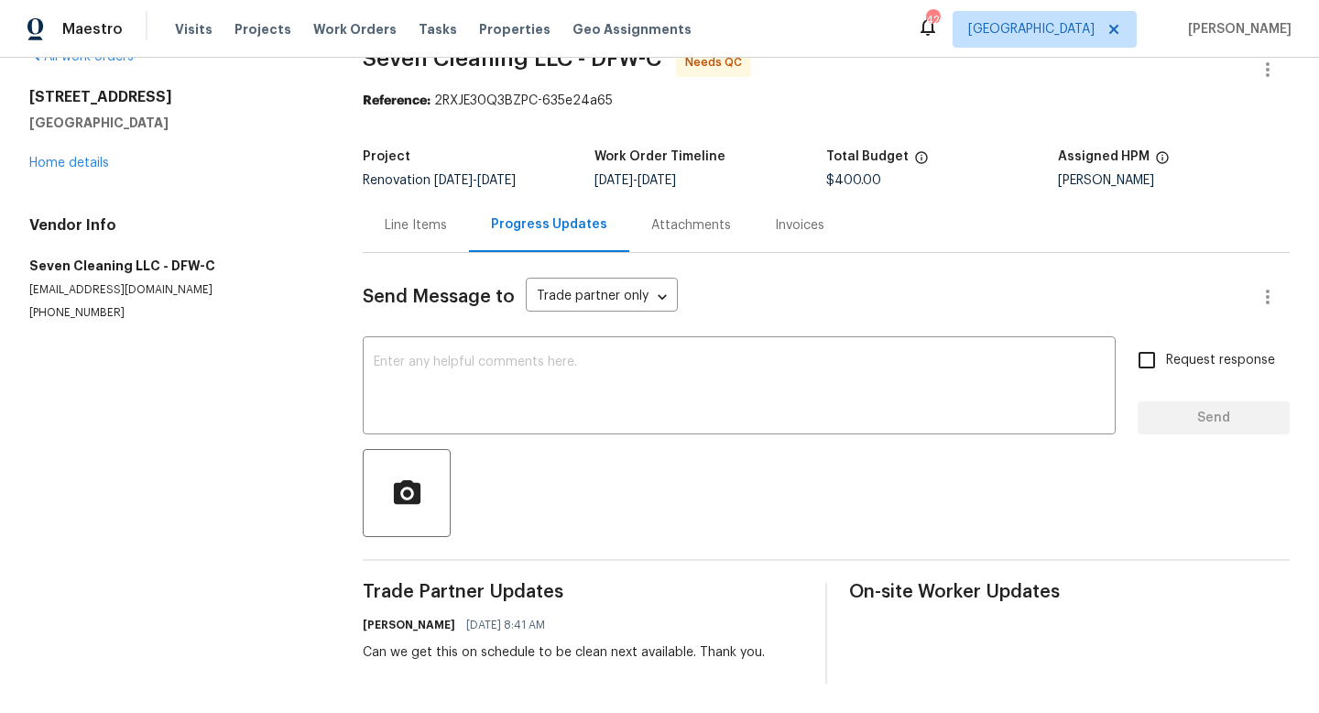
scroll to position [28, 0]
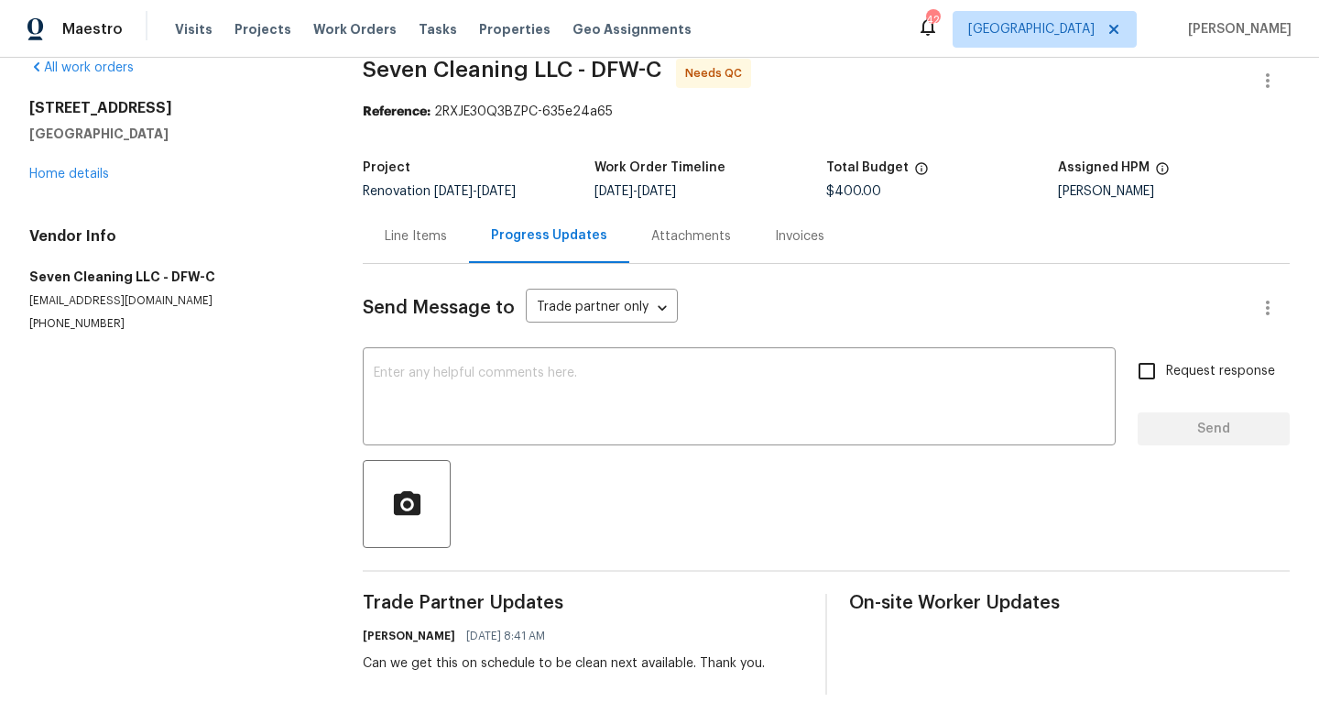
click at [389, 233] on div "Line Items" at bounding box center [416, 236] width 62 height 18
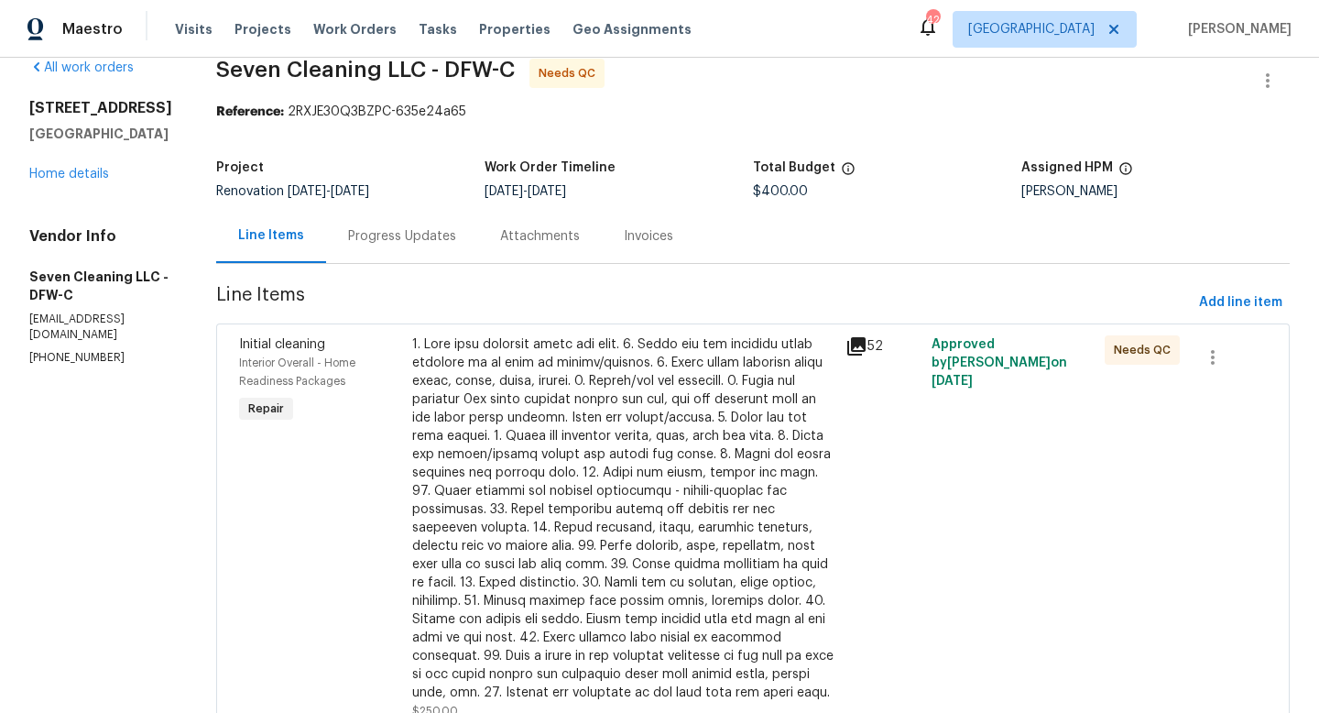
click at [675, 491] on div at bounding box center [623, 518] width 422 height 366
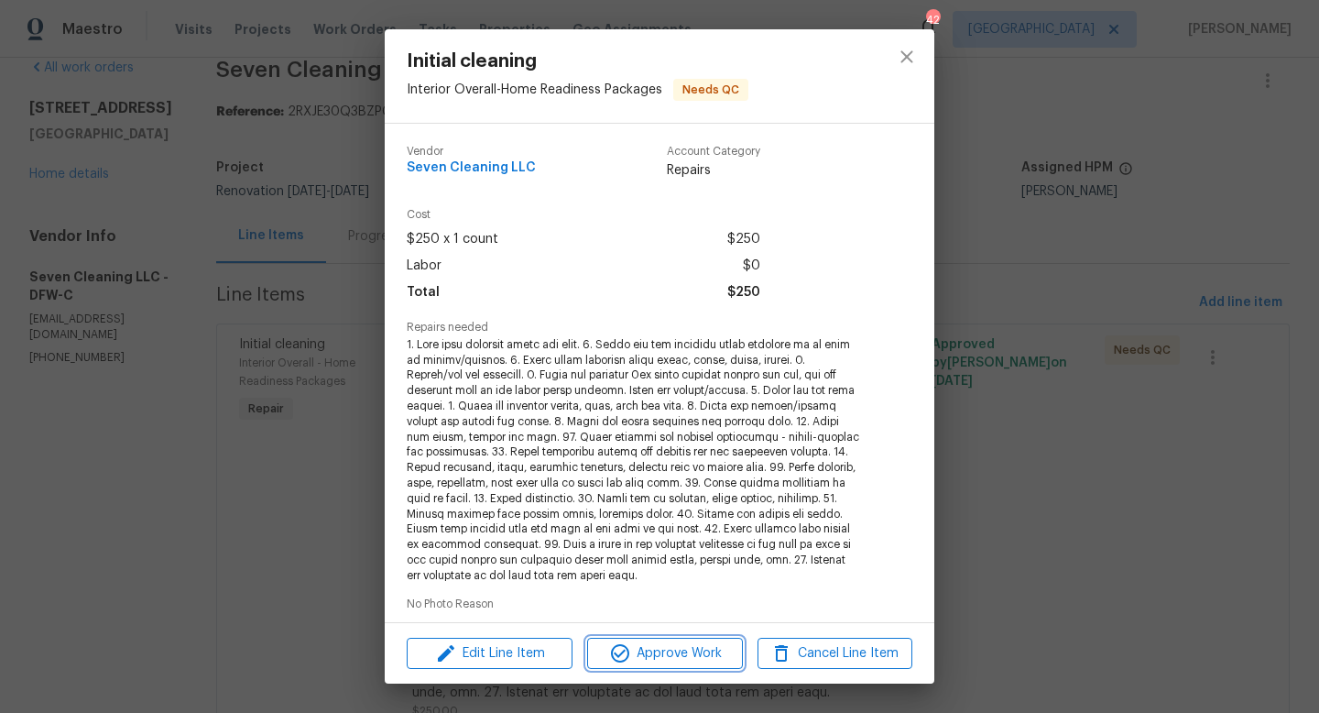
click at [699, 646] on span "Approve Work" at bounding box center [665, 653] width 144 height 23
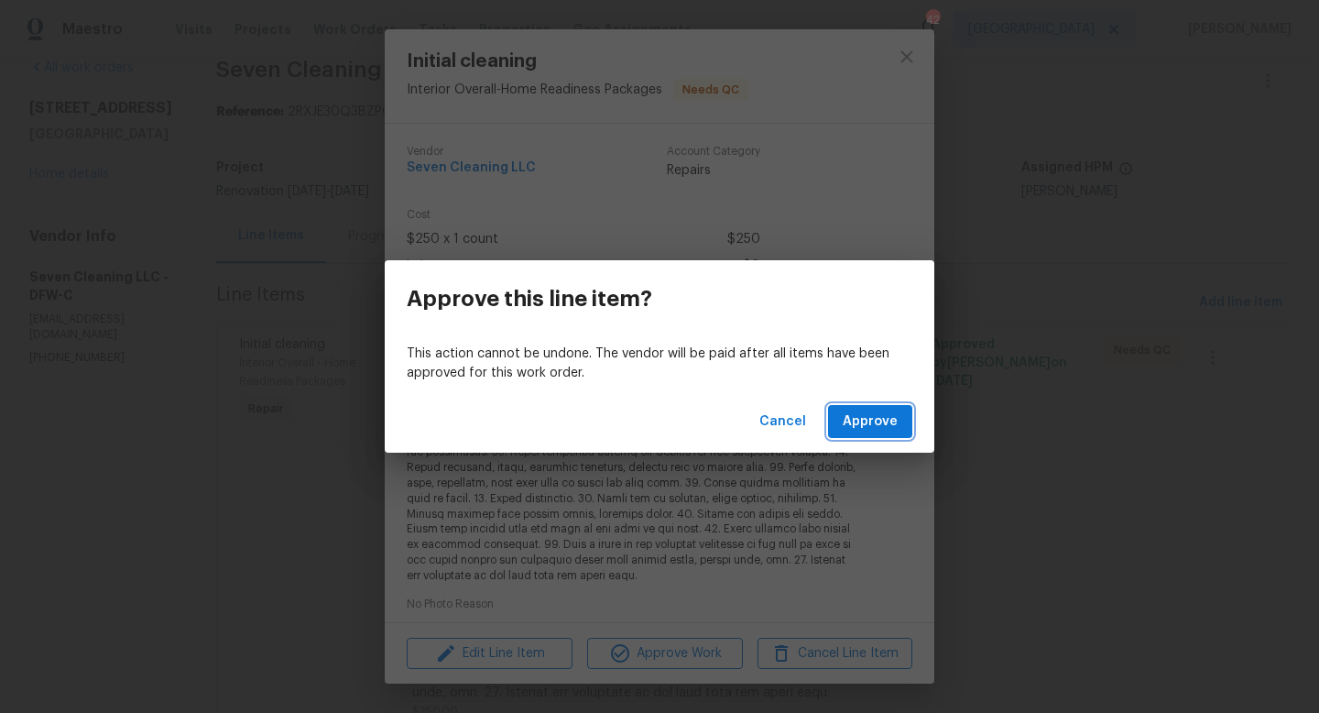
click at [886, 410] on span "Approve" at bounding box center [870, 421] width 55 height 23
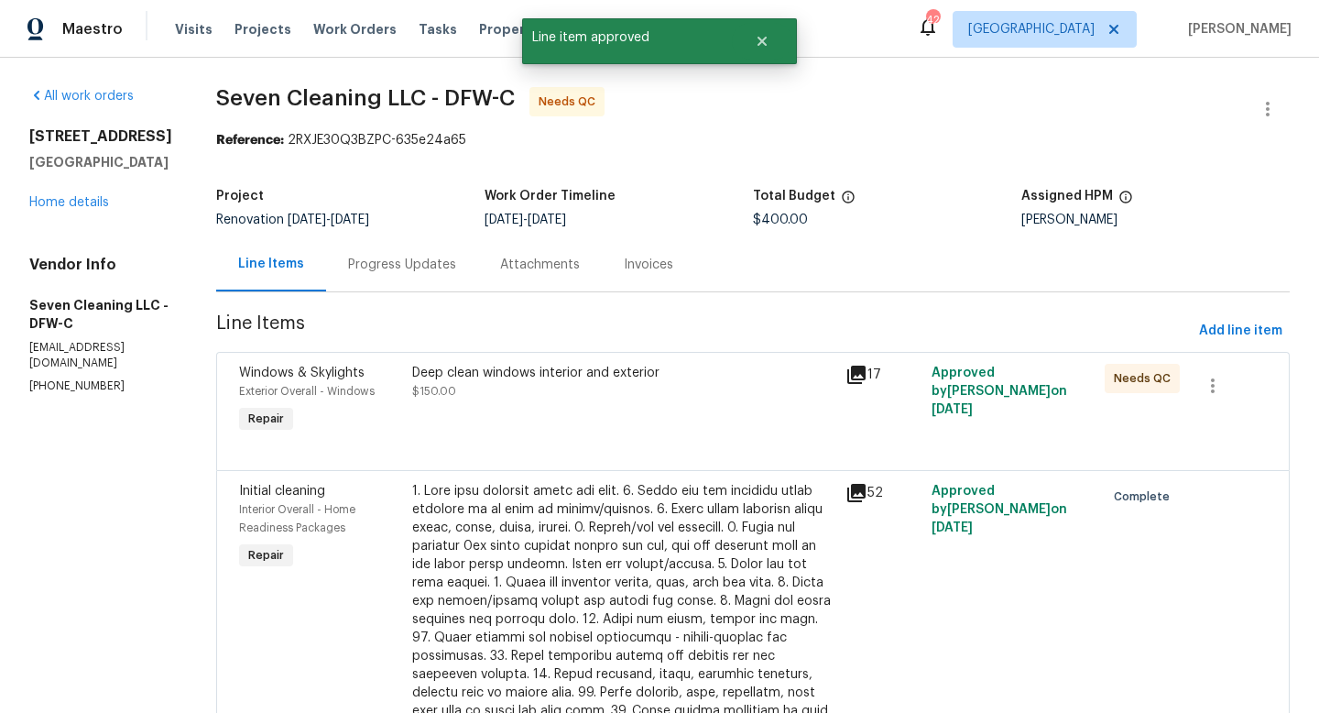
click at [645, 376] on div "Deep clean windows interior and exterior" at bounding box center [623, 373] width 422 height 18
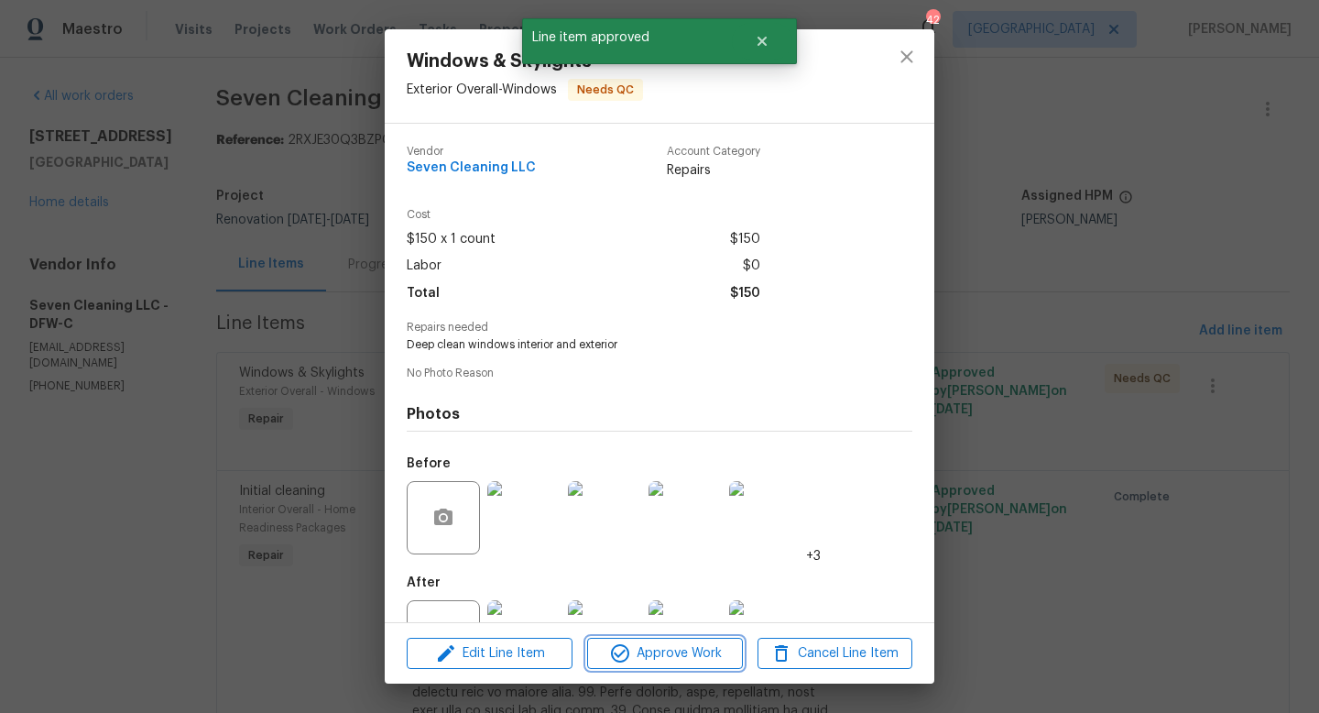
click at [659, 646] on span "Approve Work" at bounding box center [665, 653] width 144 height 23
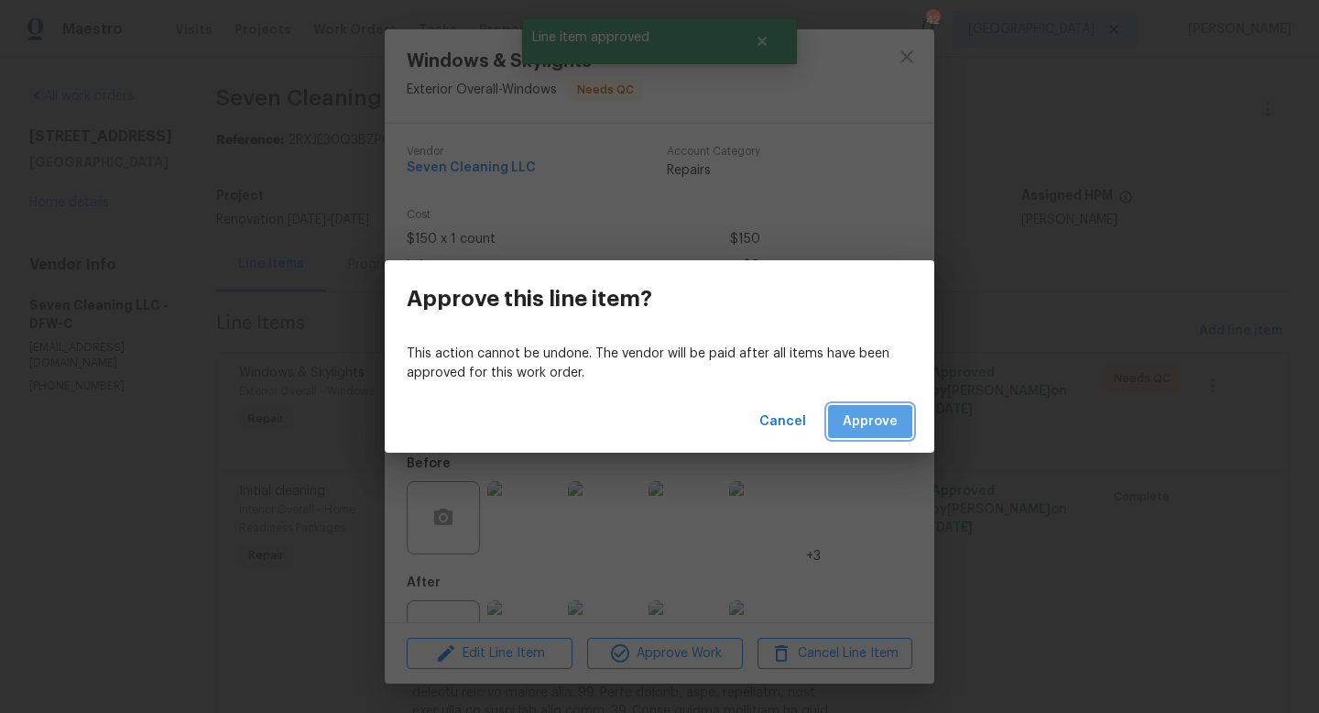
click at [877, 425] on span "Approve" at bounding box center [870, 421] width 55 height 23
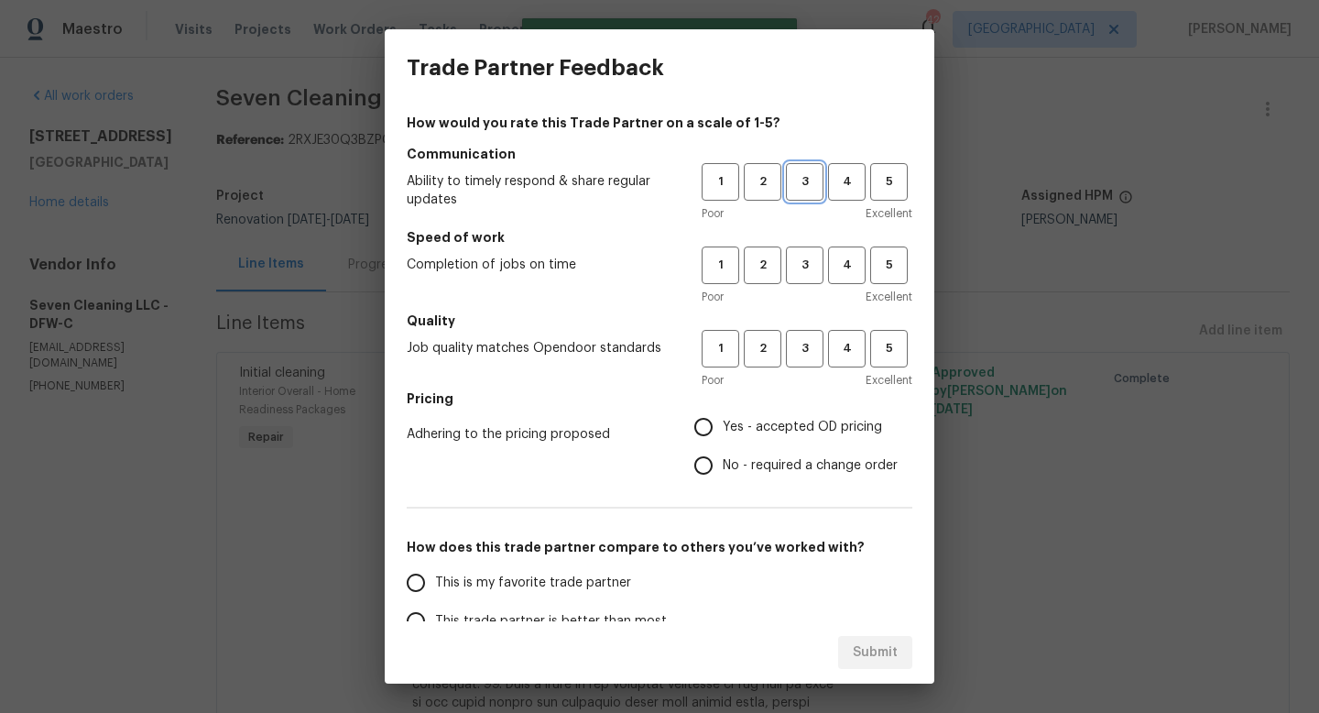
click at [799, 179] on span "3" at bounding box center [805, 181] width 34 height 21
click at [803, 256] on span "3" at bounding box center [805, 265] width 34 height 21
click at [799, 337] on button "3" at bounding box center [805, 349] width 38 height 38
click at [707, 424] on input "Yes - accepted OD pricing" at bounding box center [703, 427] width 38 height 38
radio input "true"
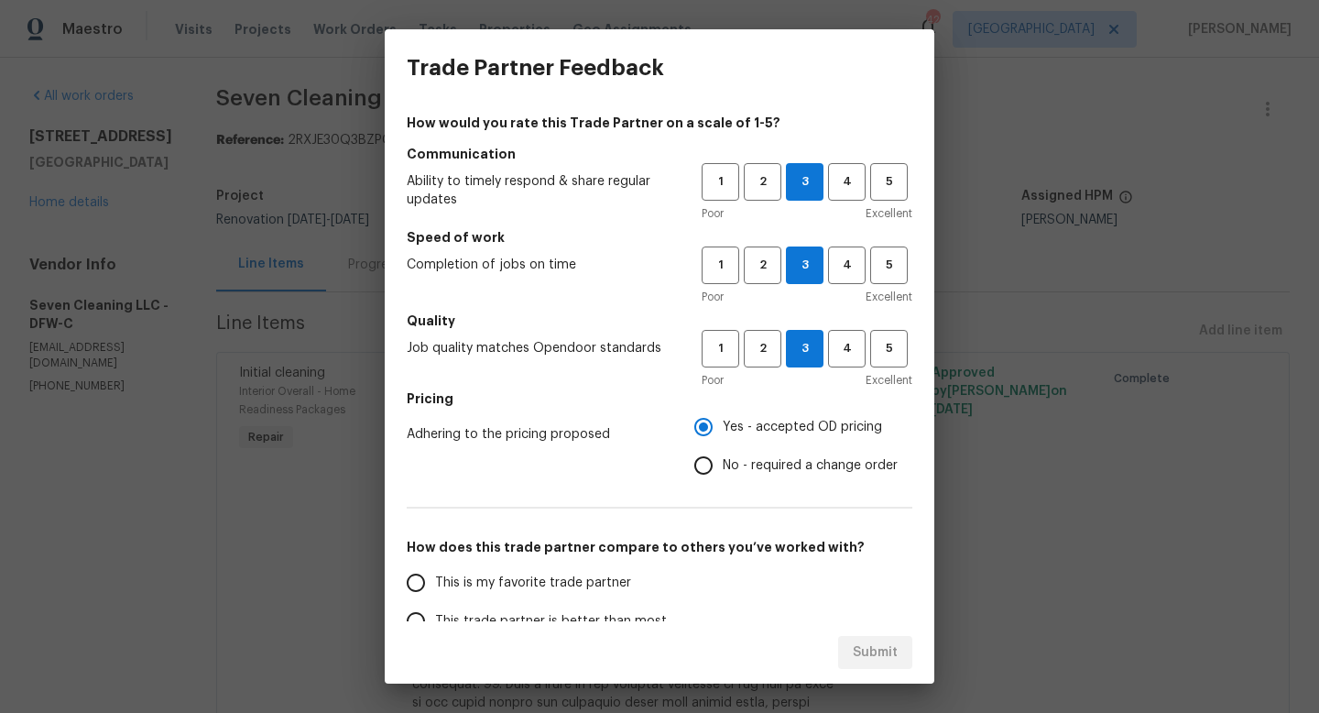
click at [422, 574] on input "This is my favorite trade partner" at bounding box center [416, 582] width 38 height 38
click at [879, 651] on span "Submit" at bounding box center [875, 652] width 45 height 23
radio input "true"
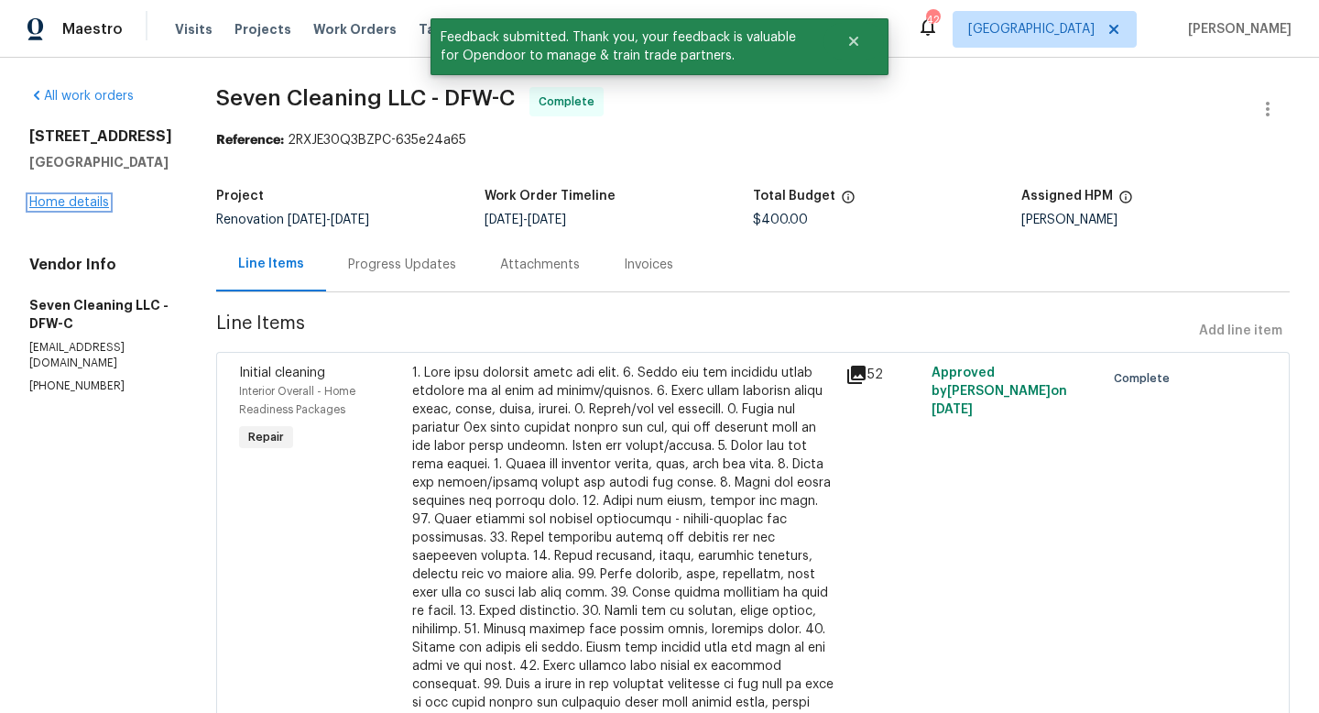
click at [49, 202] on link "Home details" at bounding box center [69, 202] width 80 height 13
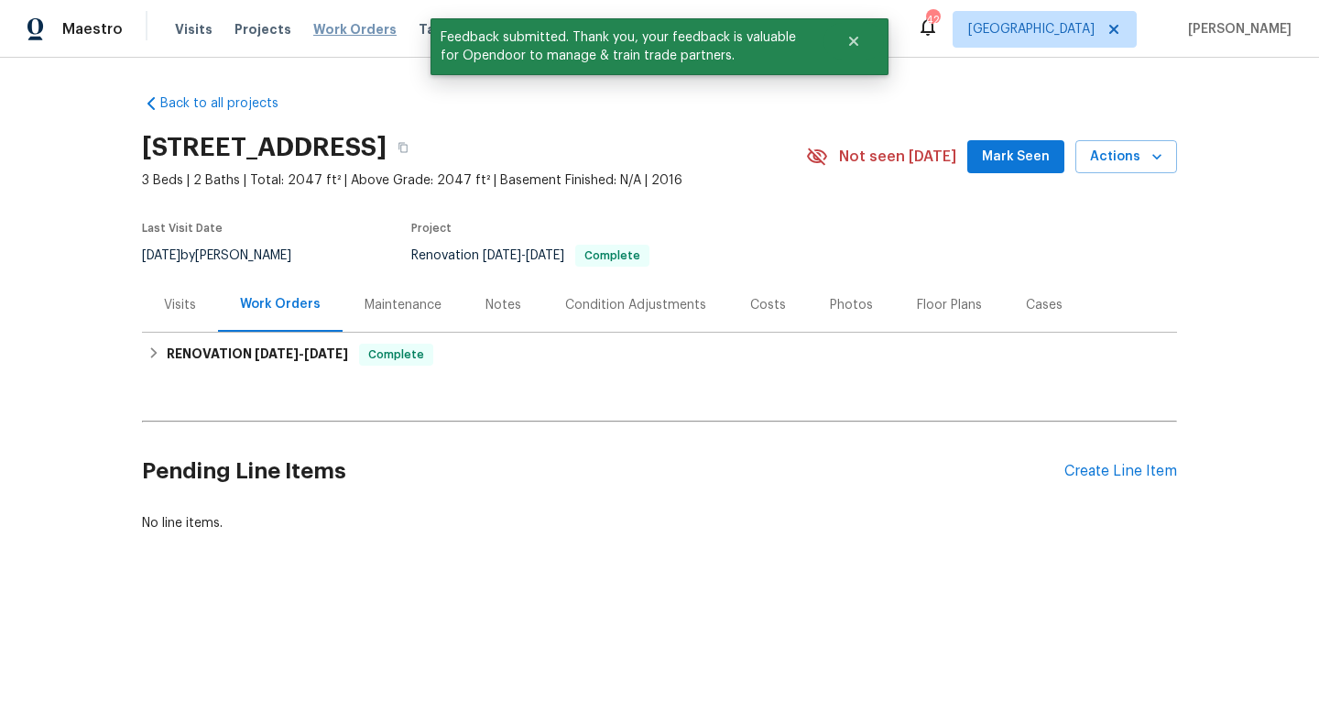
click at [366, 32] on span "Work Orders" at bounding box center [354, 29] width 83 height 18
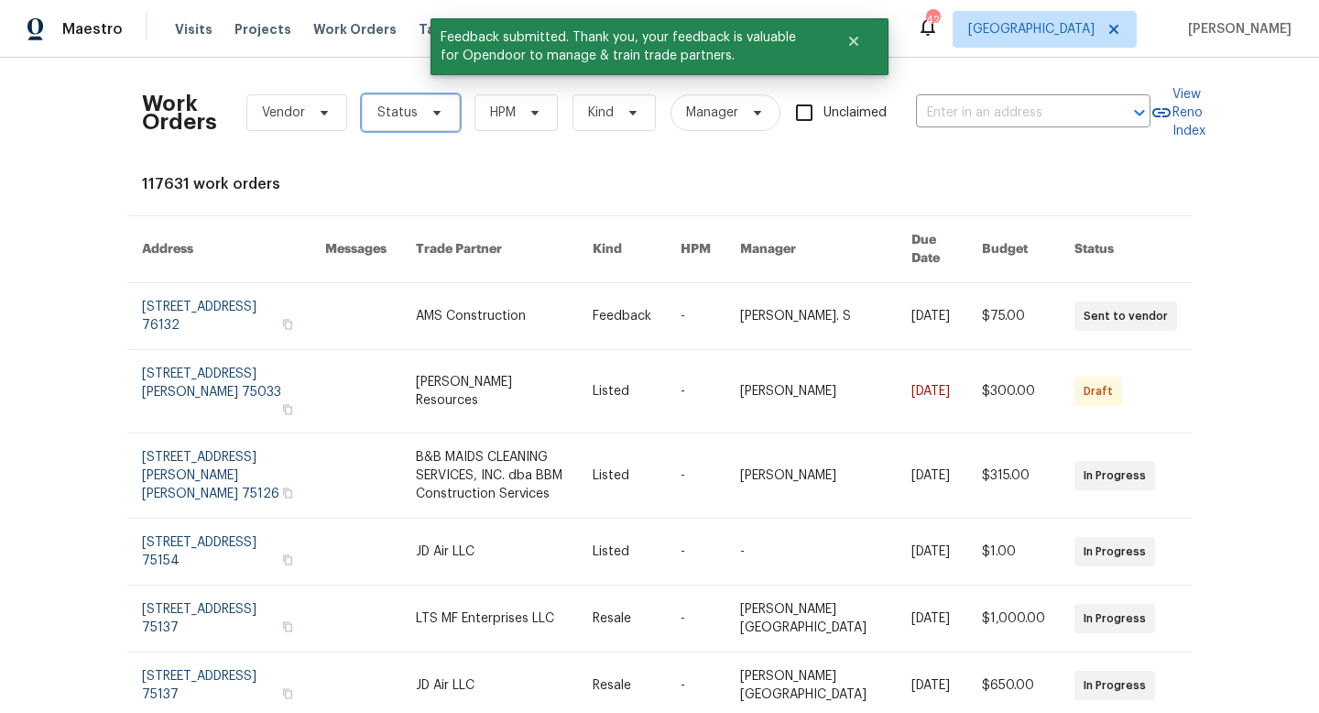
click at [430, 115] on icon at bounding box center [437, 112] width 15 height 15
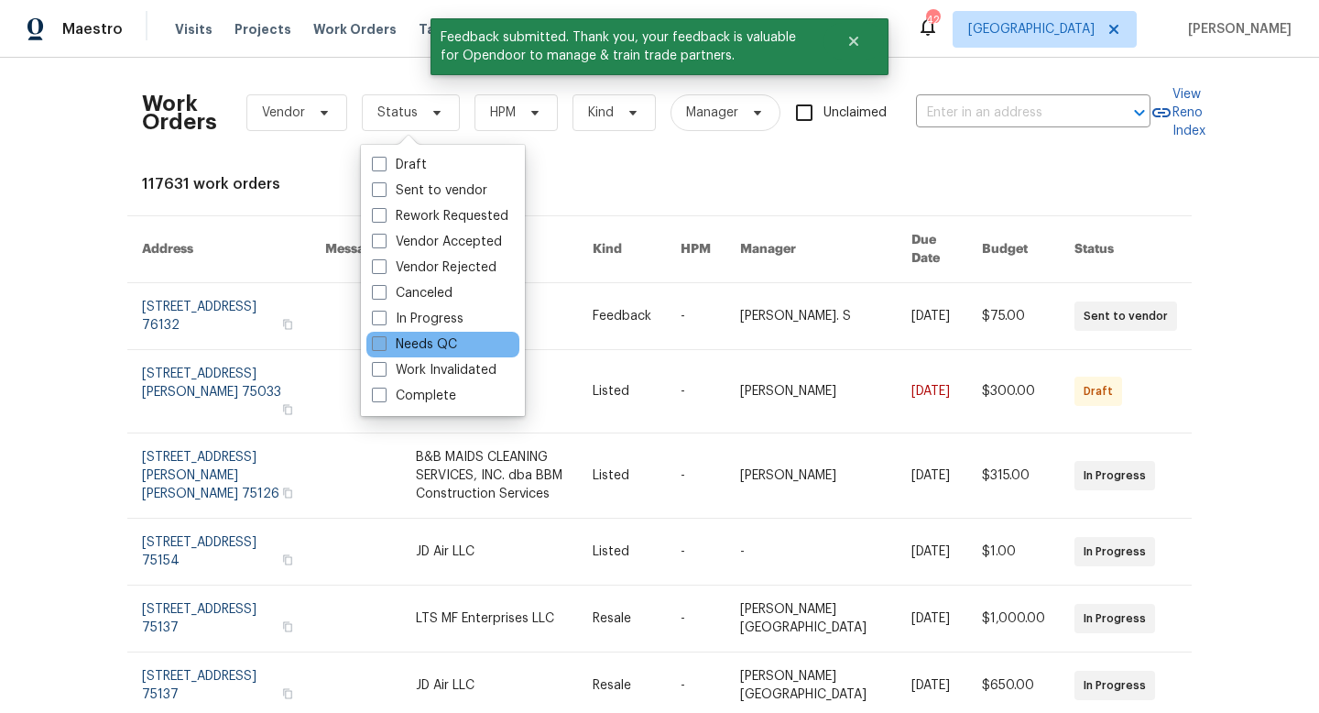
click at [402, 351] on label "Needs QC" at bounding box center [414, 344] width 85 height 18
click at [384, 347] on input "Needs QC" at bounding box center [378, 341] width 12 height 12
checkbox input "true"
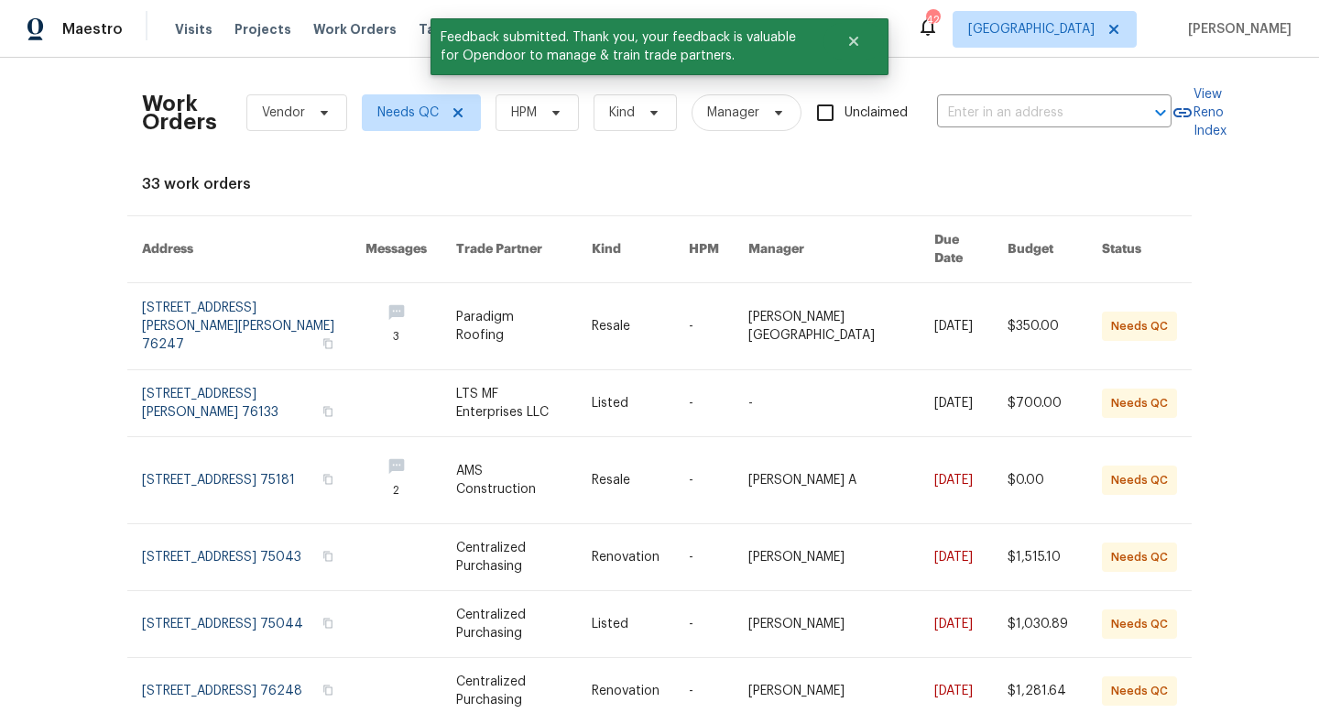
click at [572, 93] on div "Work Orders Vendor Needs QC HPM Kind Manager Unclaimed ​" at bounding box center [657, 112] width 1030 height 81
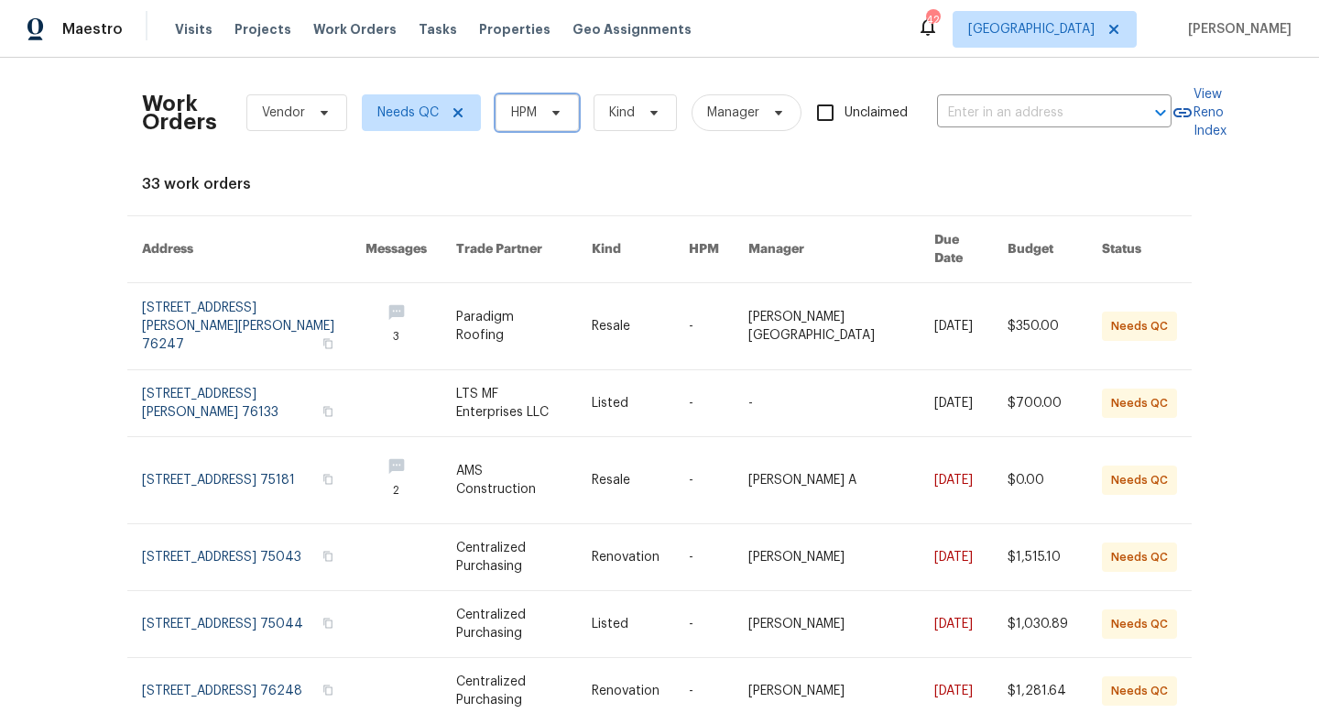
click at [555, 112] on icon at bounding box center [555, 113] width 7 height 5
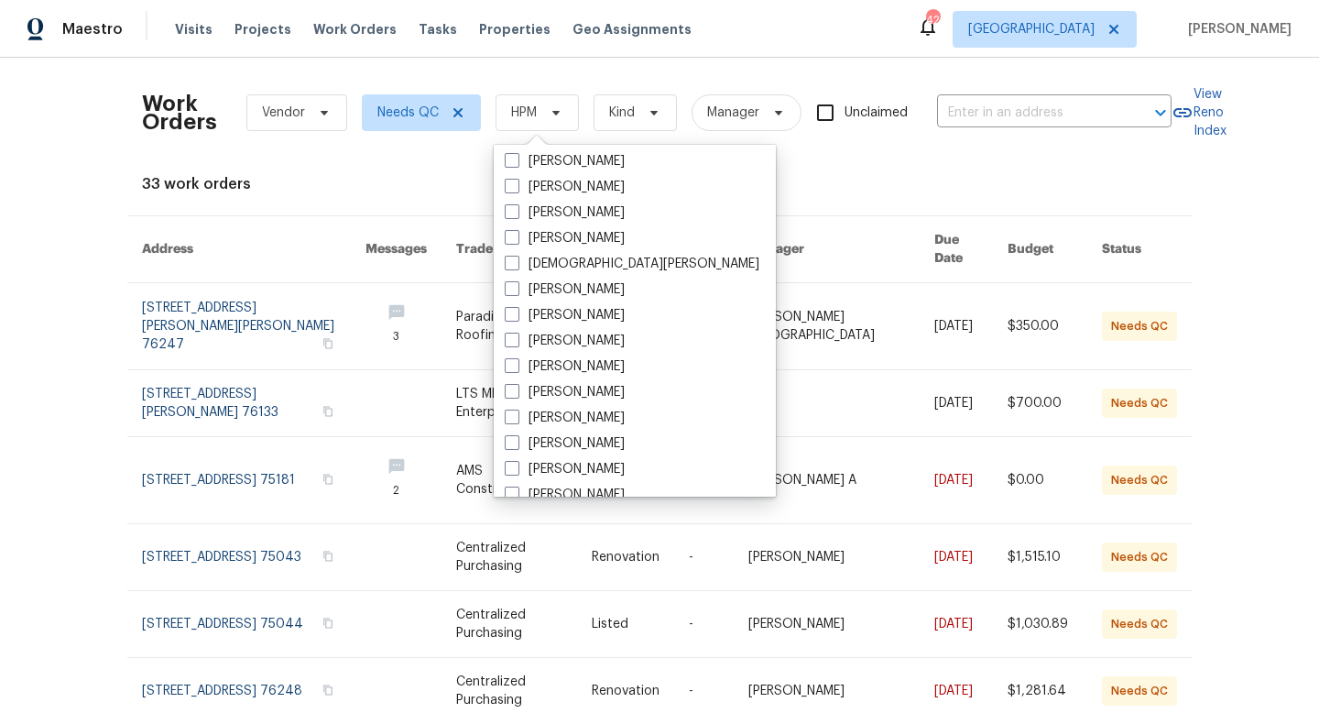
scroll to position [1022, 0]
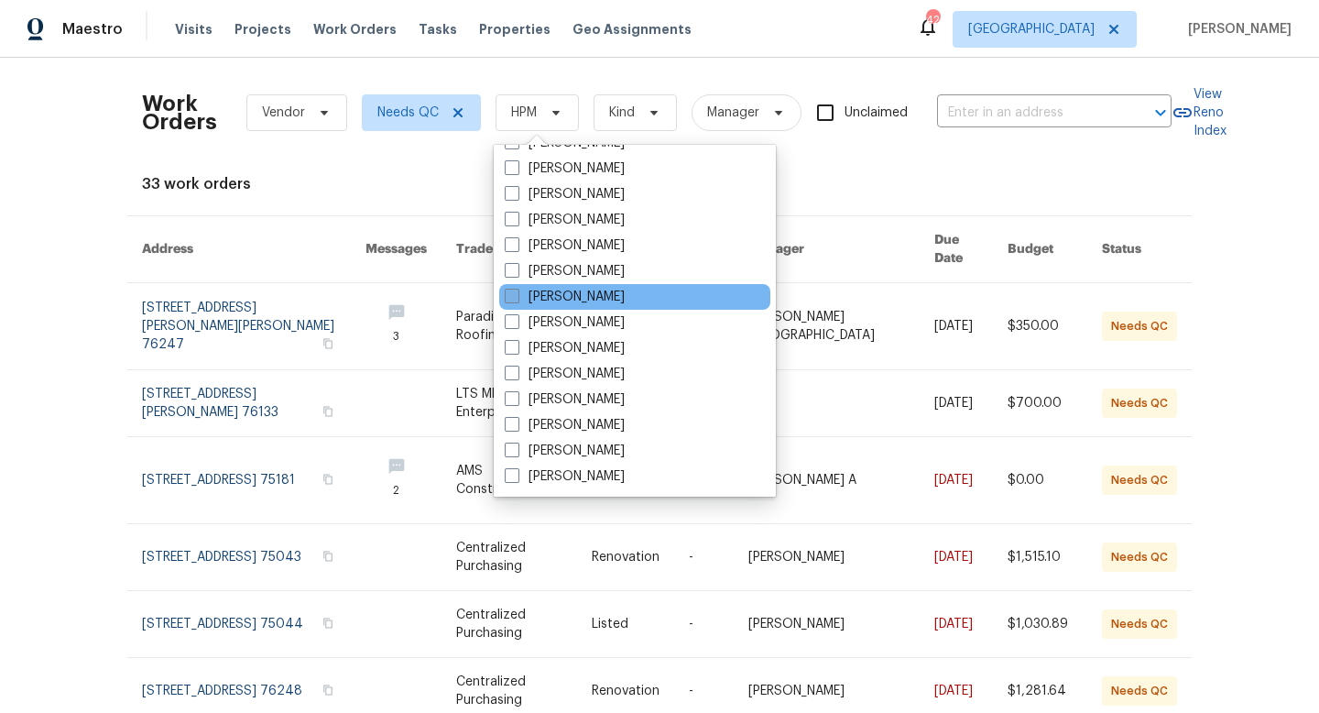
click at [527, 289] on label "[PERSON_NAME]" at bounding box center [565, 297] width 120 height 18
click at [517, 289] on input "[PERSON_NAME]" at bounding box center [511, 294] width 12 height 12
checkbox input "true"
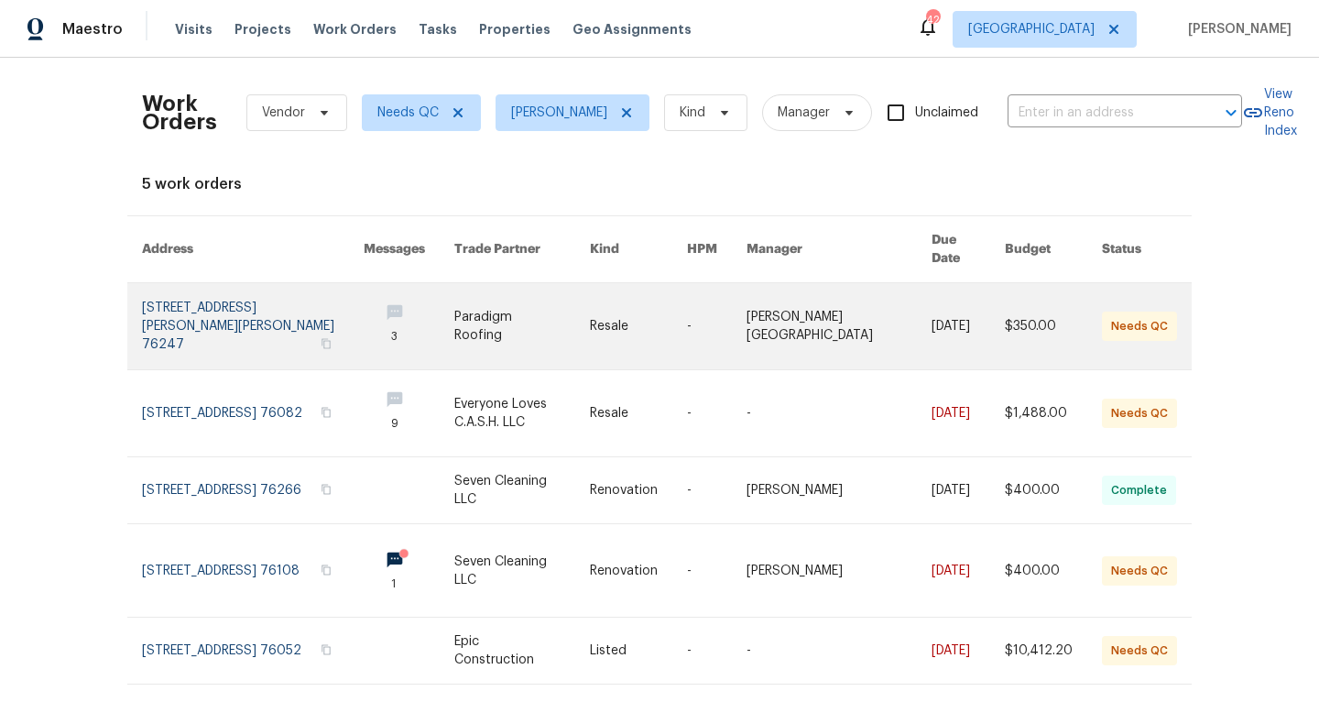
scroll to position [14, 0]
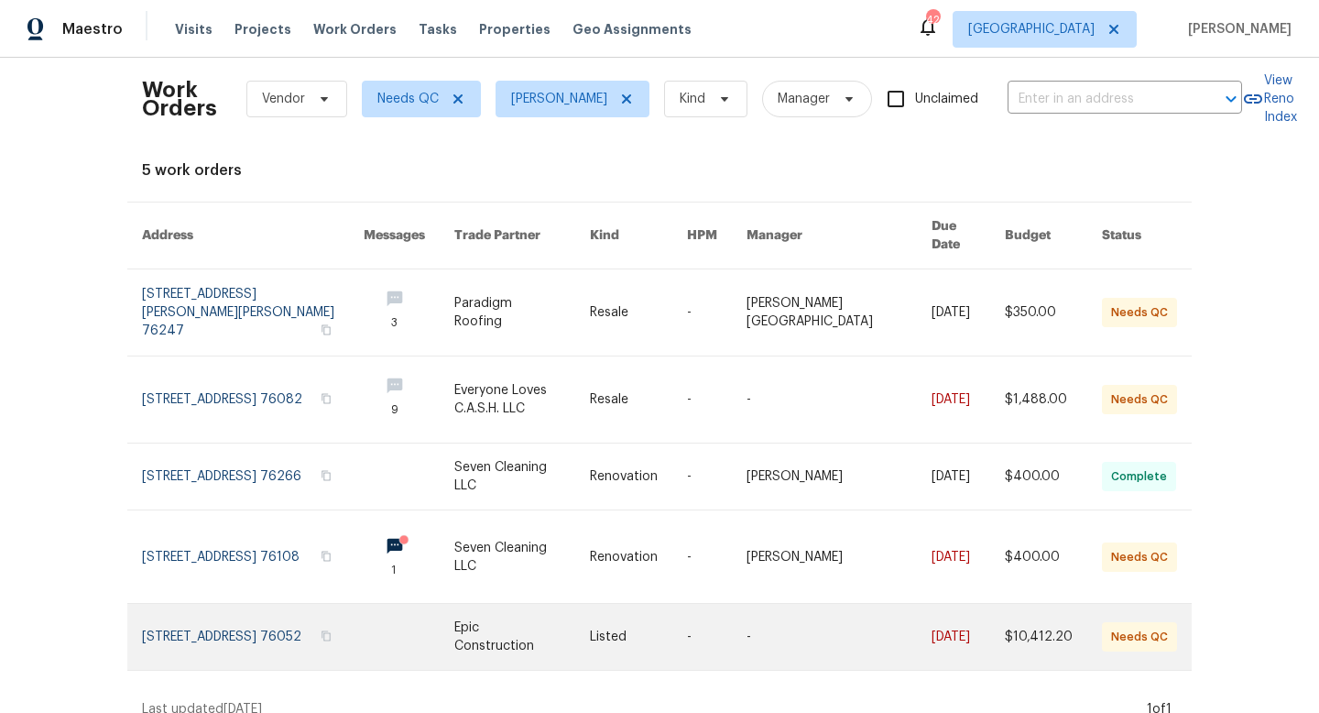
click at [466, 608] on link at bounding box center [522, 637] width 136 height 66
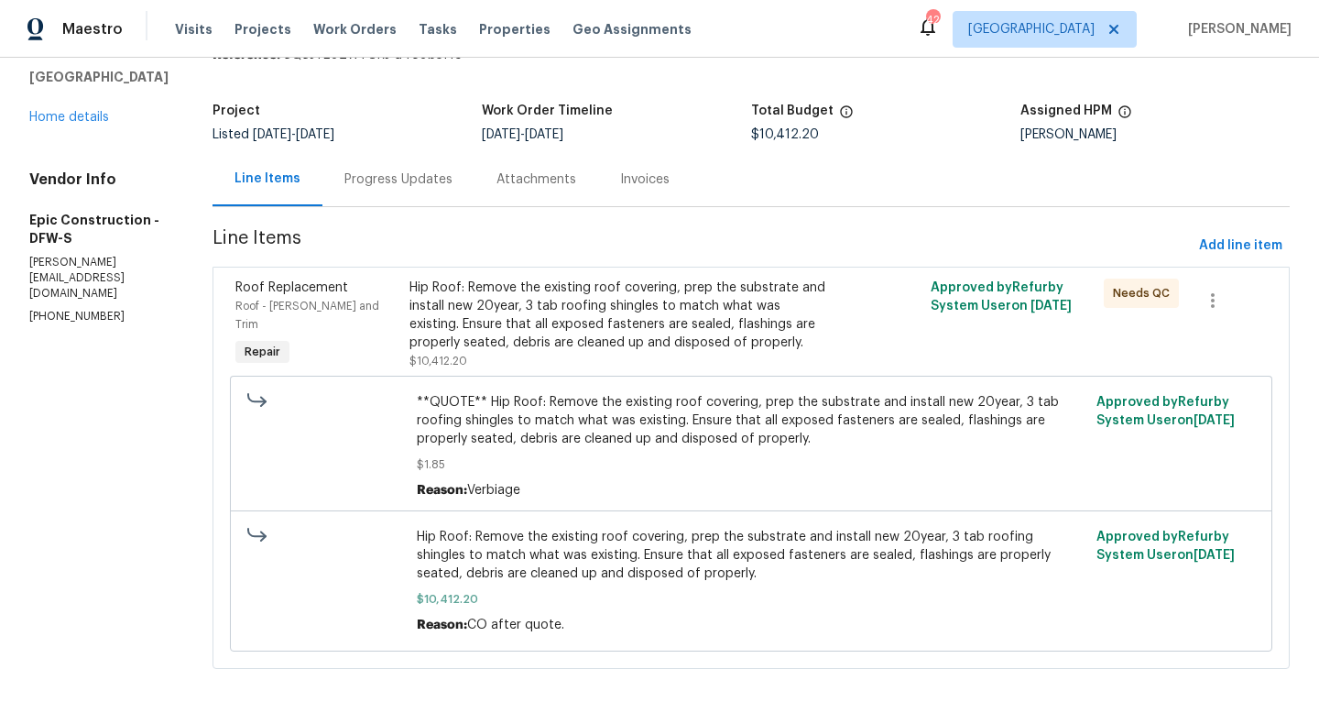
scroll to position [88, 0]
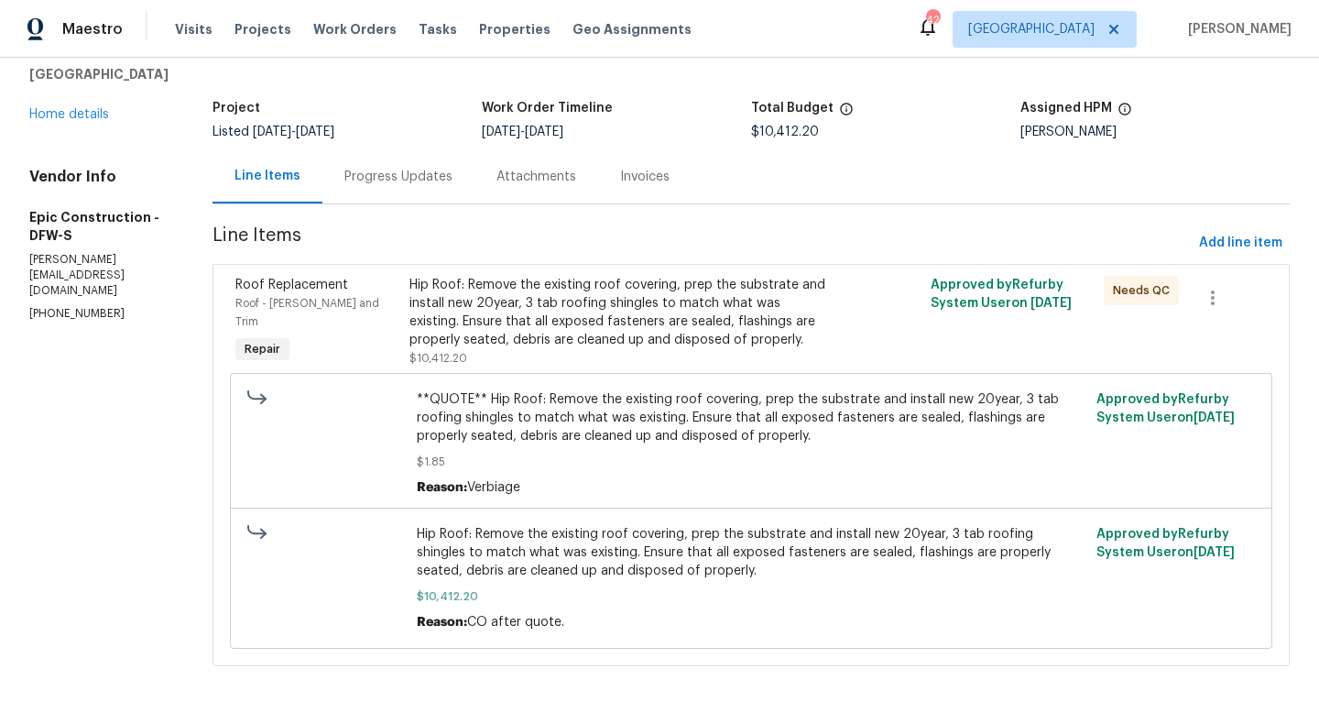
click at [388, 180] on div "Progress Updates" at bounding box center [398, 177] width 108 height 18
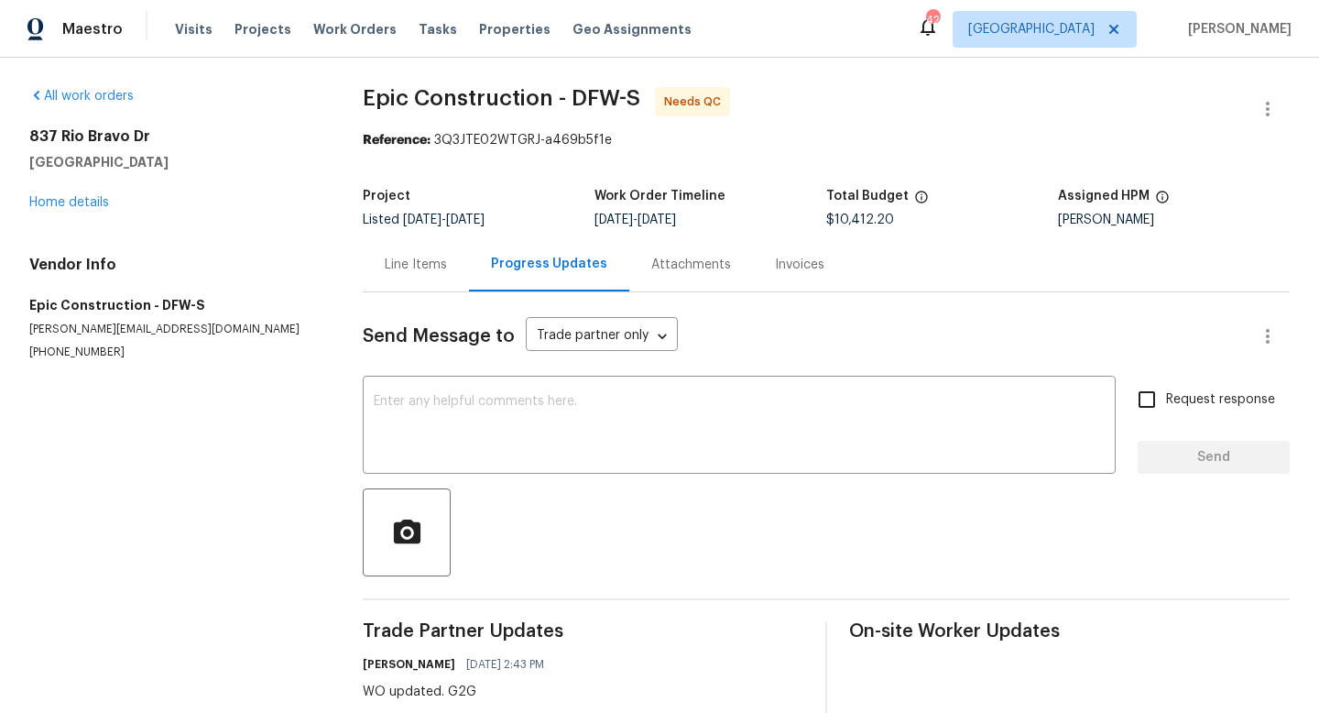
click at [400, 269] on div "Line Items" at bounding box center [416, 265] width 62 height 18
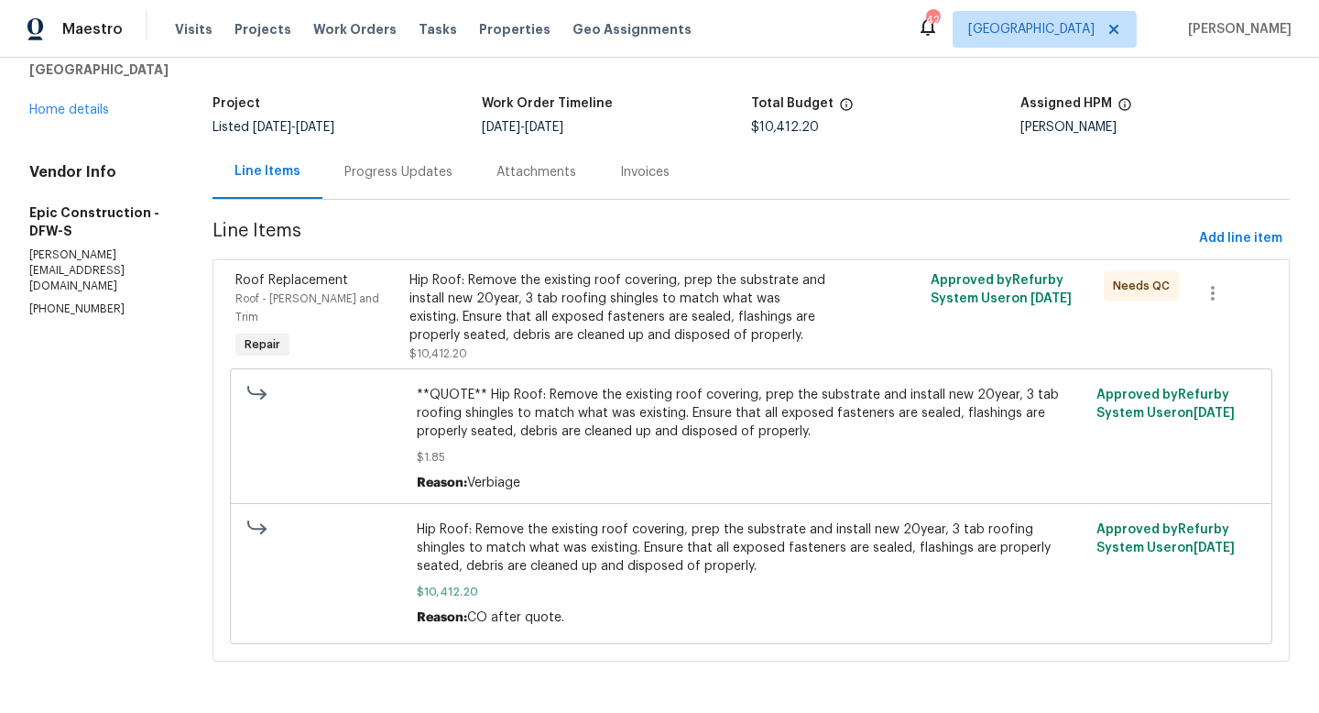
scroll to position [90, 0]
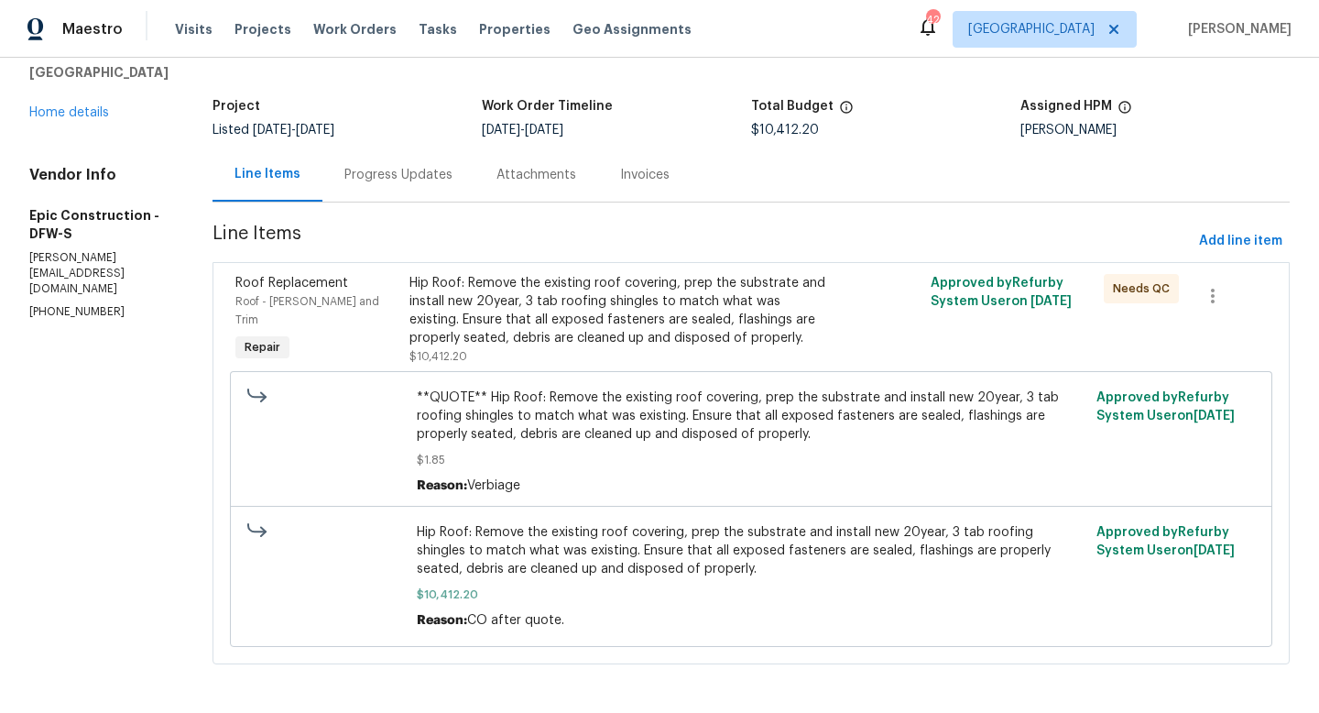
click at [597, 326] on div "Hip Roof: Remove the existing roof covering, prep the substrate and install new…" at bounding box center [621, 310] width 423 height 73
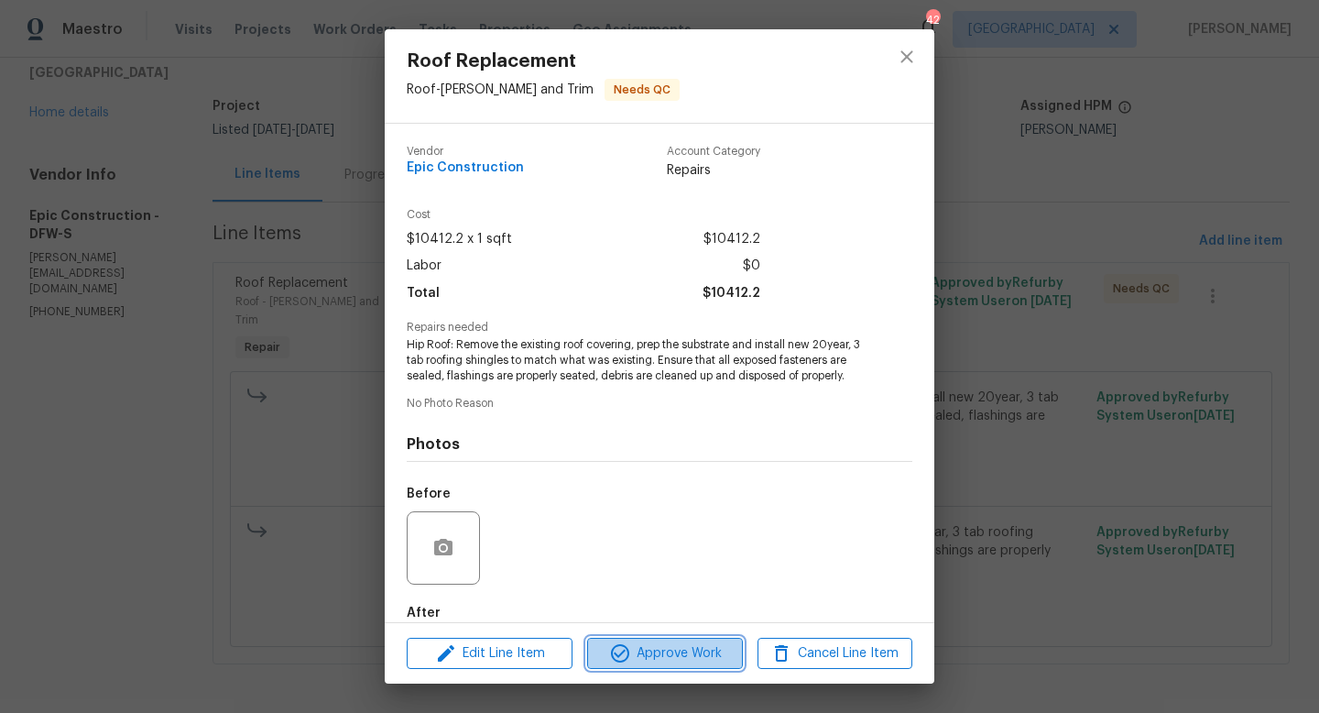
click at [633, 648] on span "Approve Work" at bounding box center [665, 653] width 144 height 23
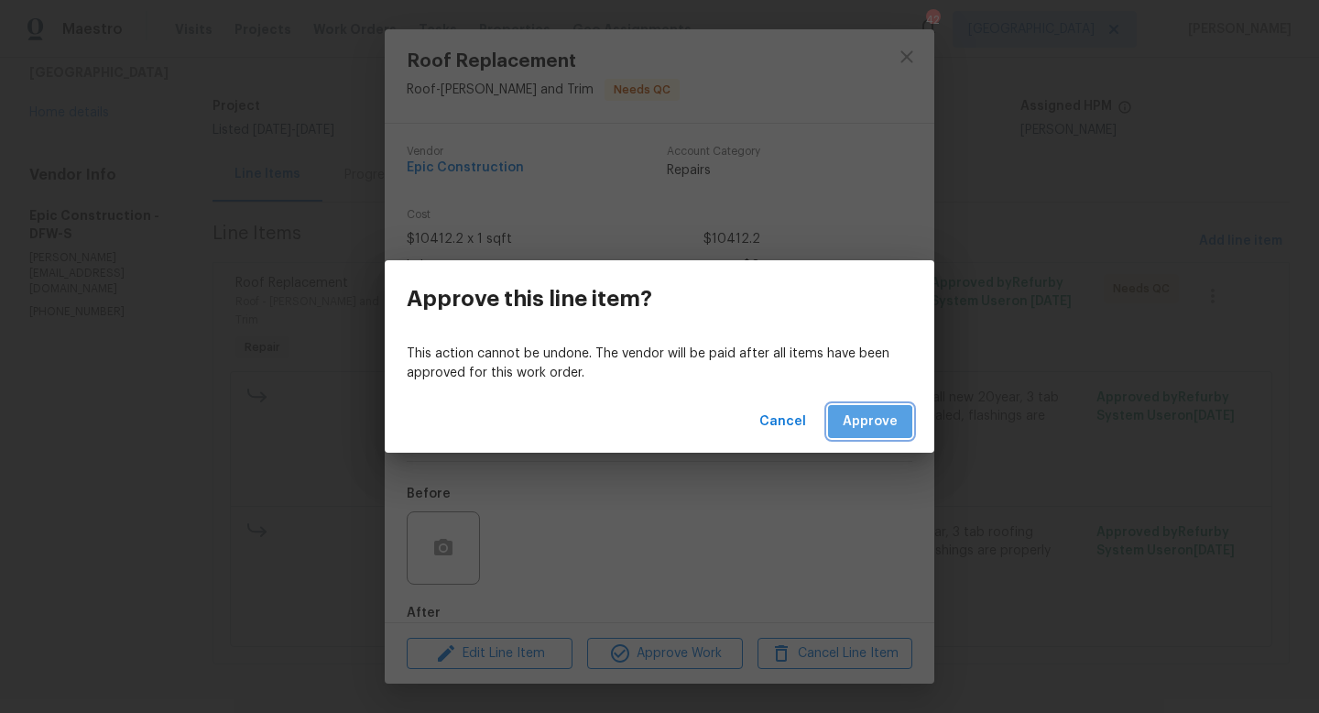
click at [859, 423] on span "Approve" at bounding box center [870, 421] width 55 height 23
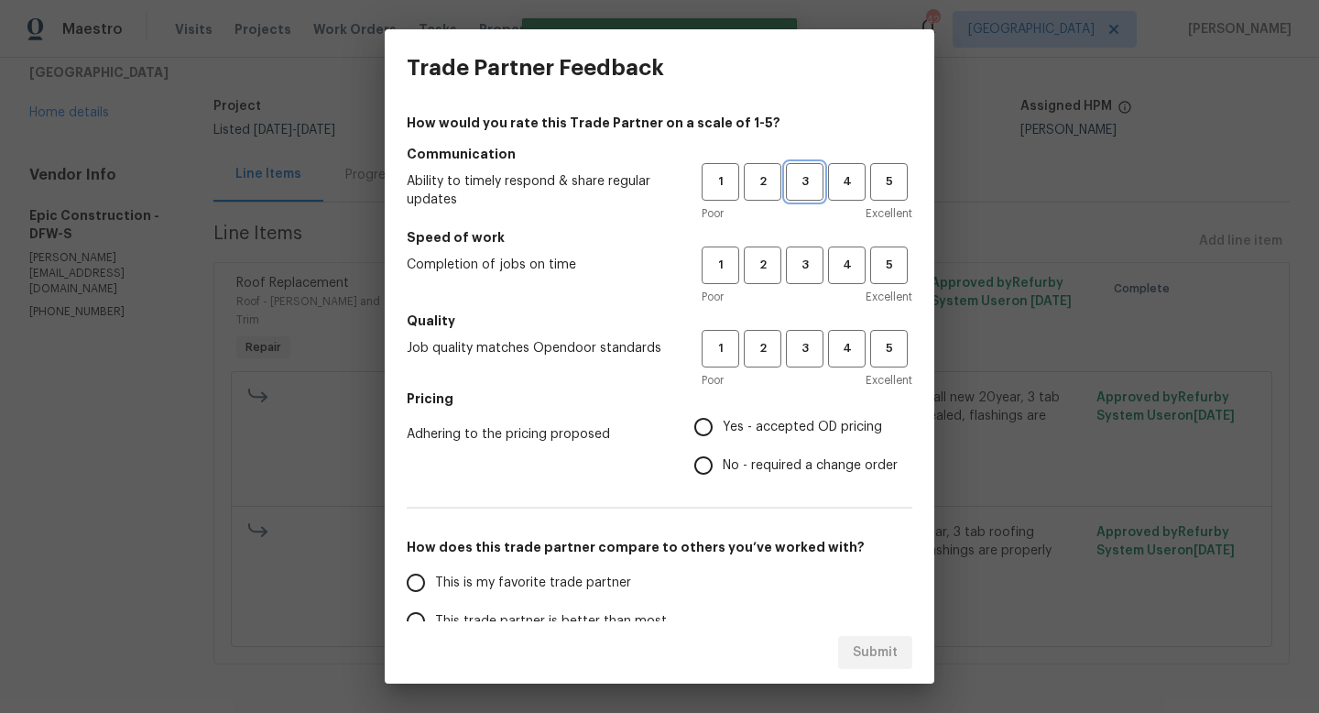
click at [806, 181] on span "3" at bounding box center [805, 181] width 34 height 21
click at [797, 277] on button "3" at bounding box center [805, 265] width 38 height 38
click at [796, 348] on span "3" at bounding box center [805, 348] width 34 height 21
click at [702, 419] on input "Yes - accepted OD pricing" at bounding box center [703, 427] width 38 height 38
radio input "true"
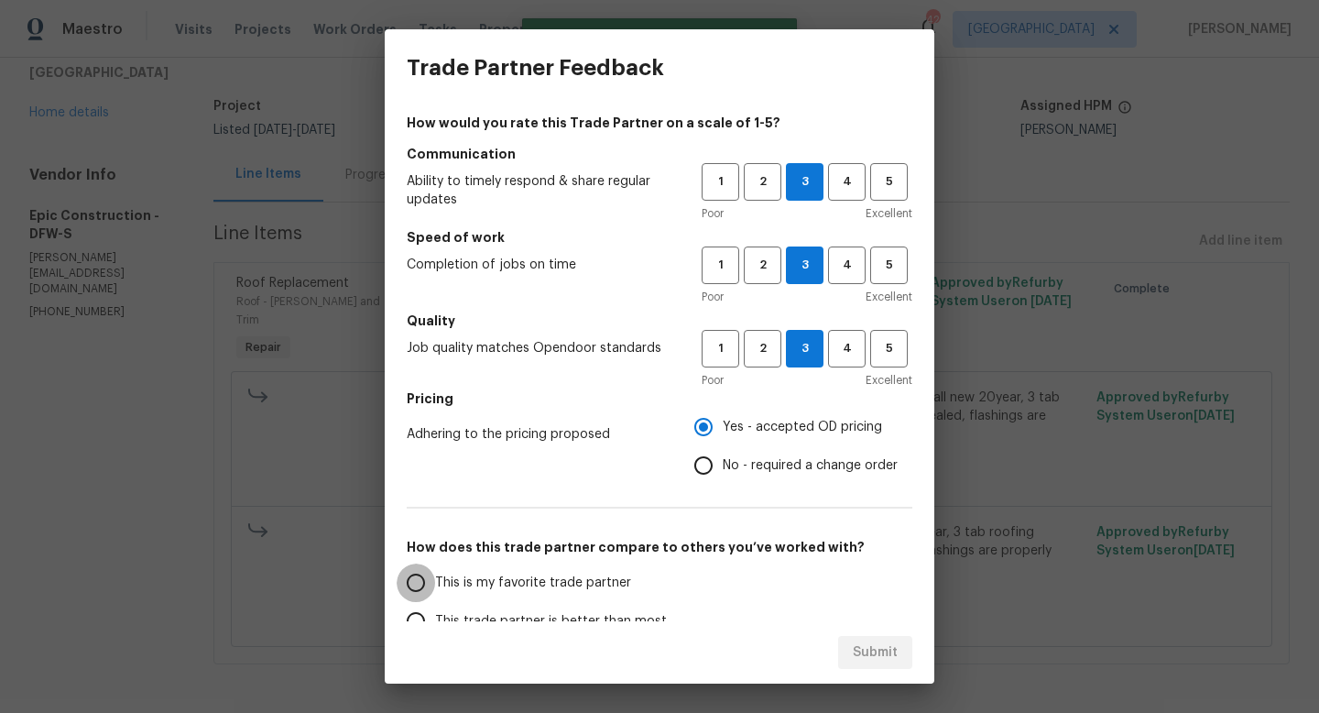
click at [422, 584] on input "This is my favorite trade partner" at bounding box center [416, 582] width 38 height 38
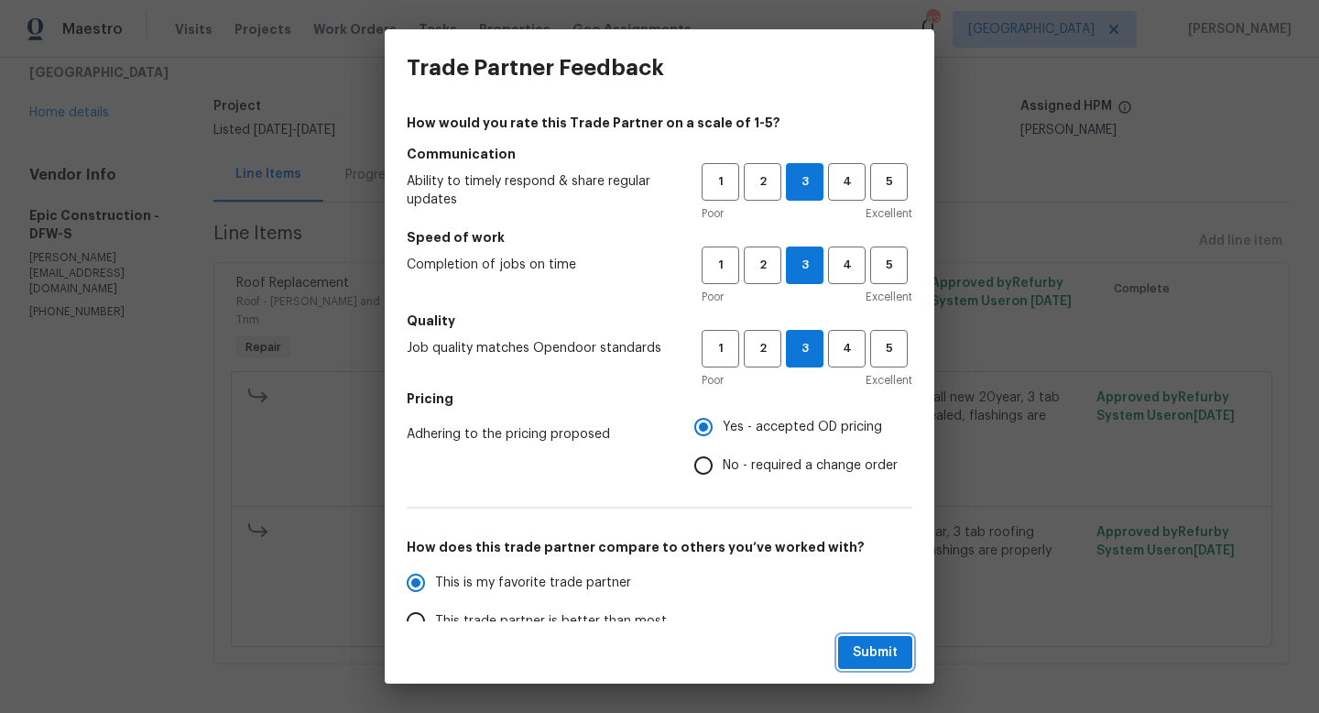
click at [853, 644] on button "Submit" at bounding box center [875, 653] width 74 height 34
radio input "true"
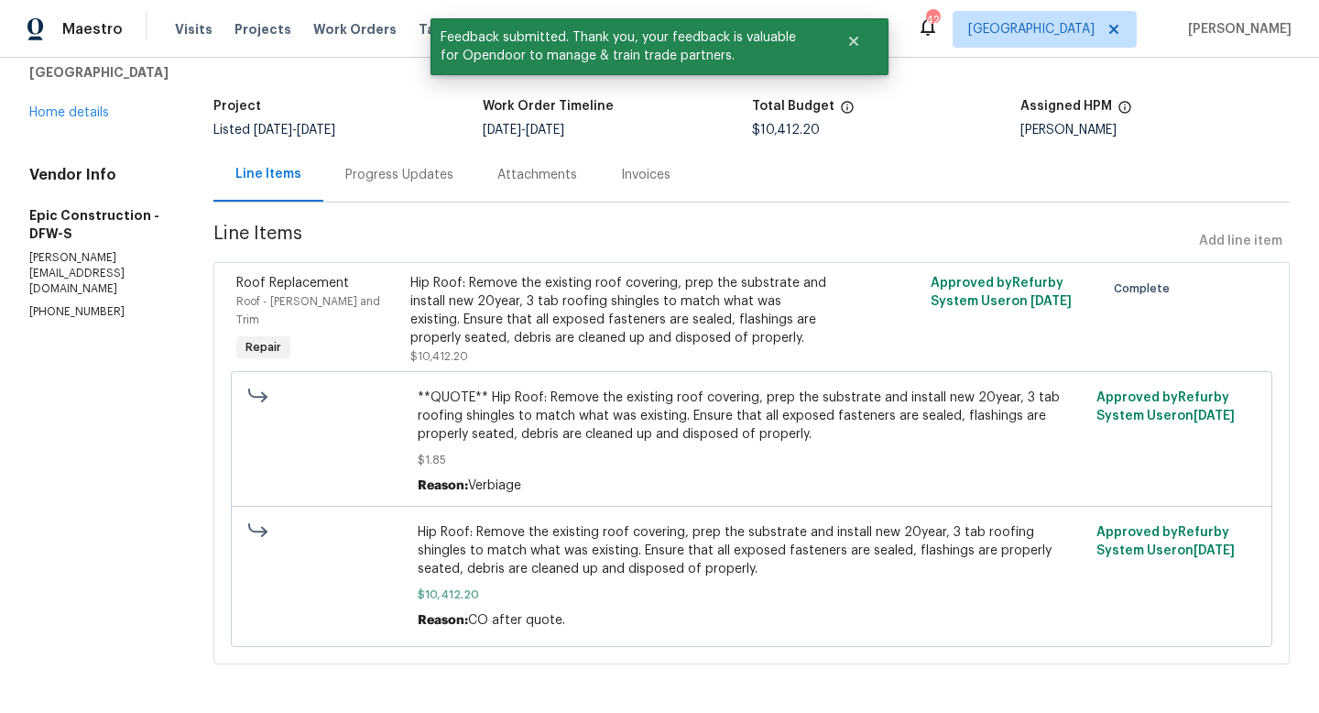
click at [60, 121] on div "837 Rio Bravo Dr Haslet, TX 76052 Home details" at bounding box center [99, 80] width 140 height 84
click at [60, 109] on link "Home details" at bounding box center [69, 112] width 80 height 13
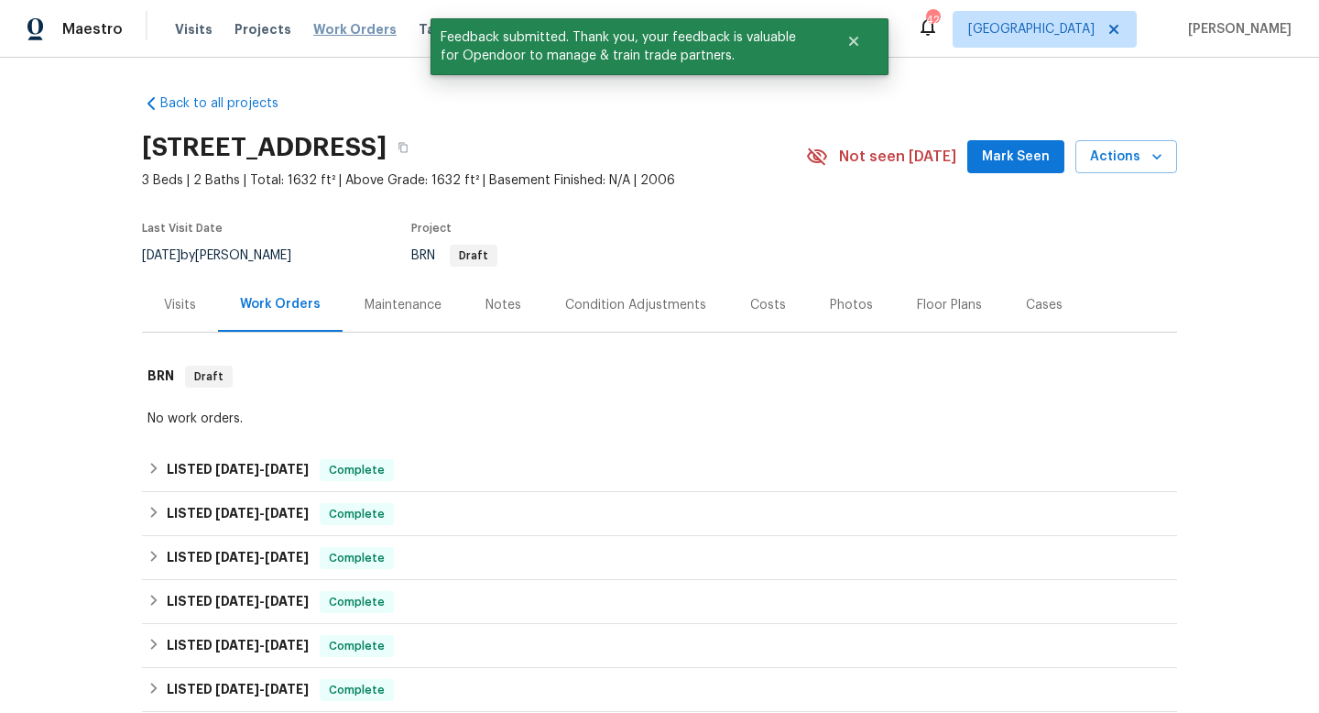
click at [334, 27] on span "Work Orders" at bounding box center [354, 29] width 83 height 18
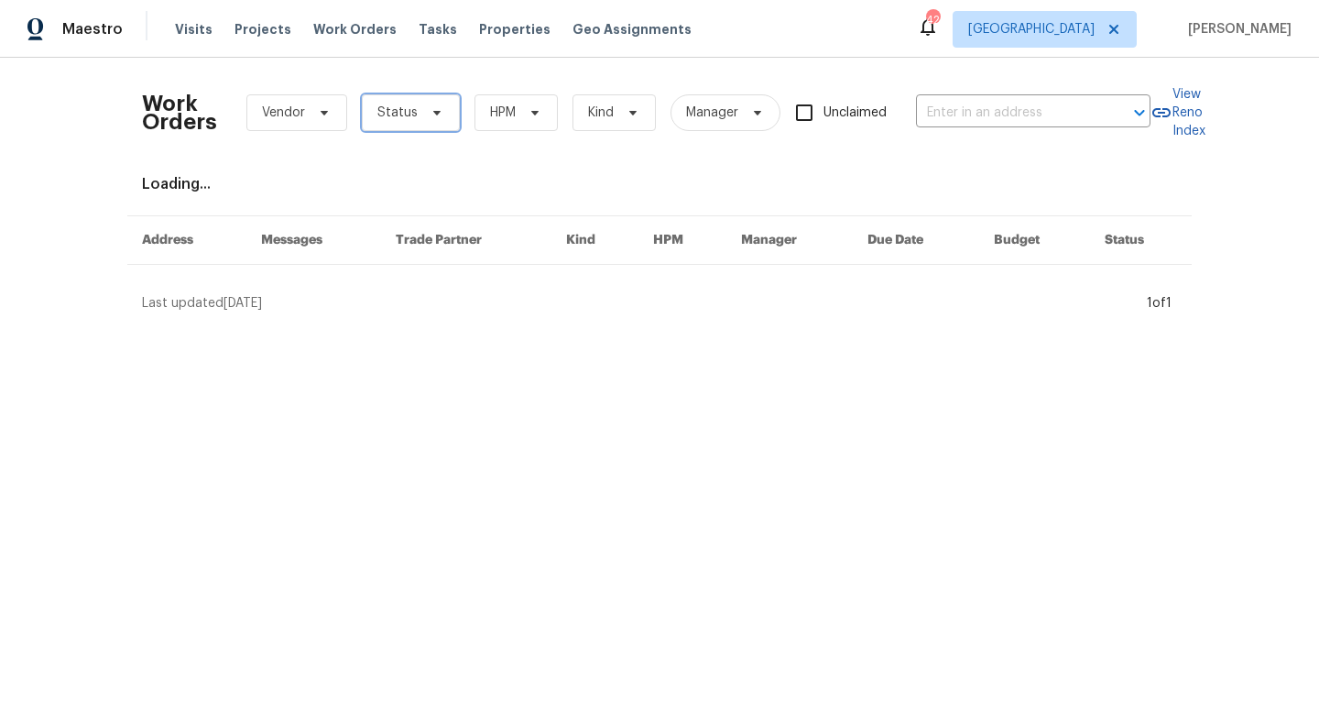
click at [414, 115] on span "Status" at bounding box center [411, 112] width 98 height 37
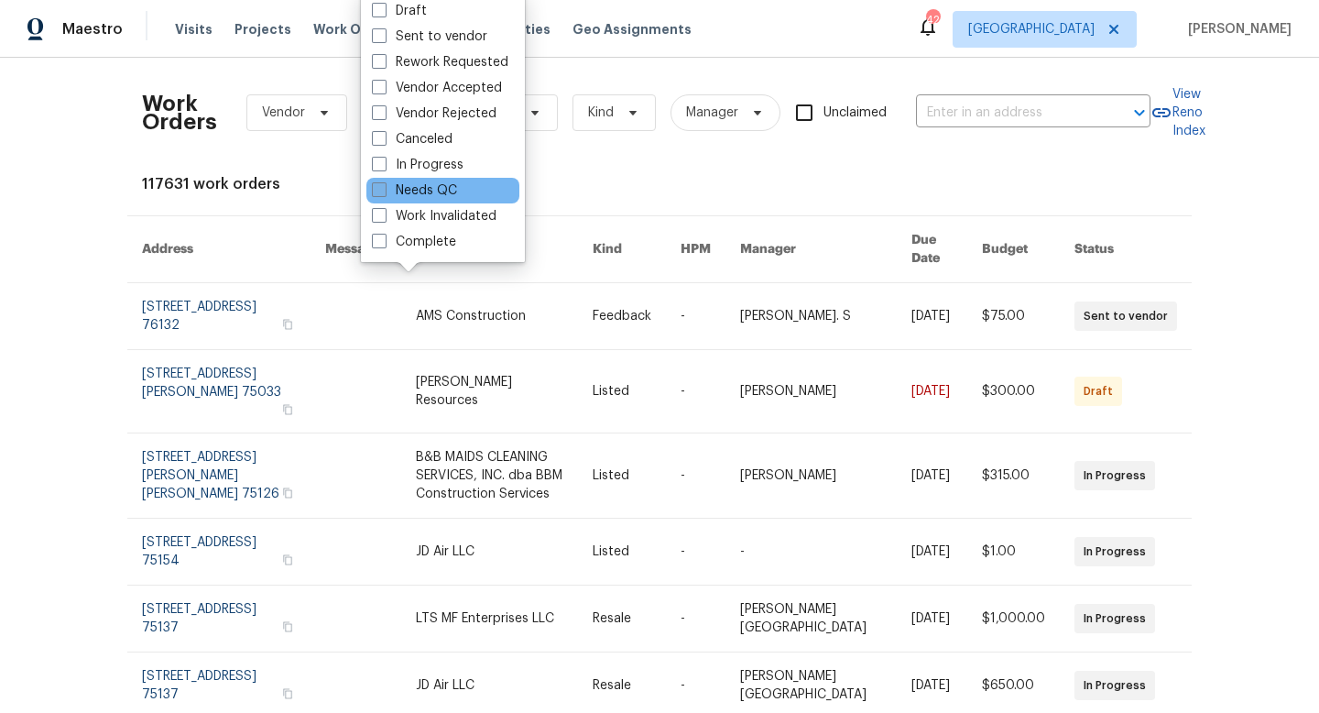
click at [429, 192] on label "Needs QC" at bounding box center [414, 190] width 85 height 18
click at [384, 192] on input "Needs QC" at bounding box center [378, 187] width 12 height 12
checkbox input "true"
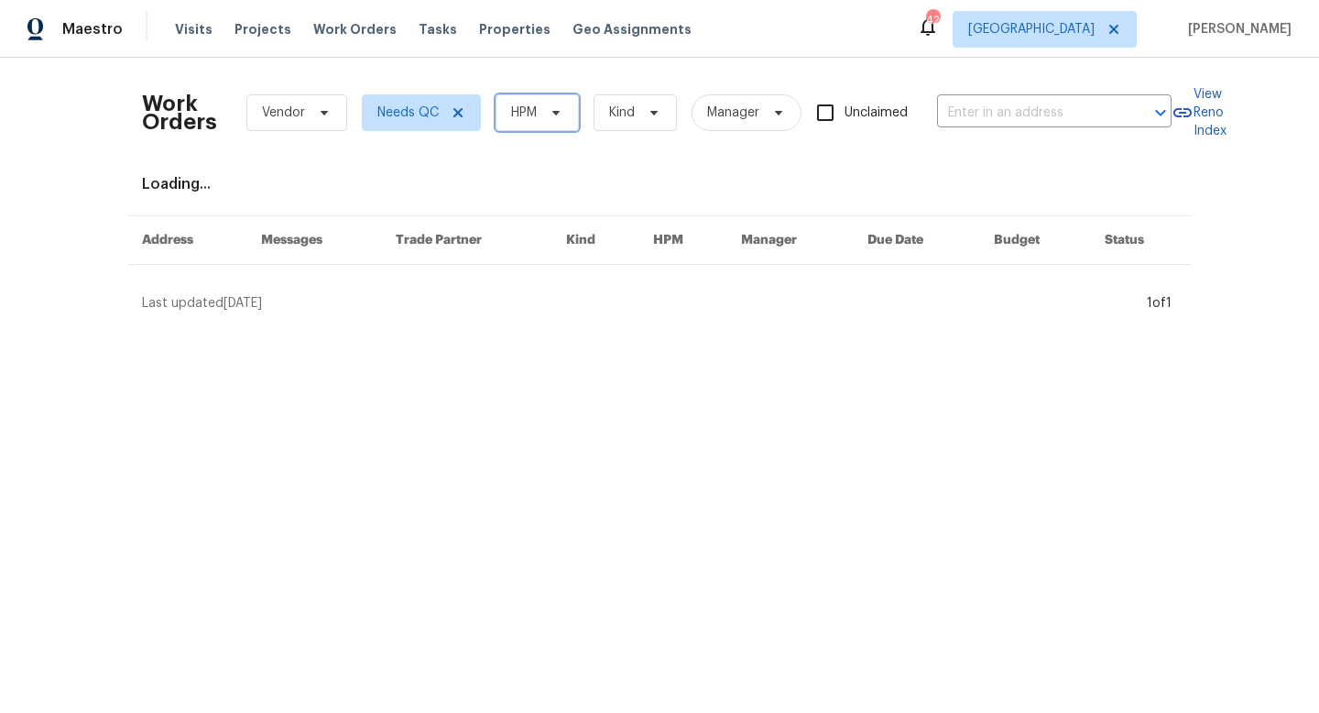
click at [545, 115] on span at bounding box center [553, 112] width 20 height 15
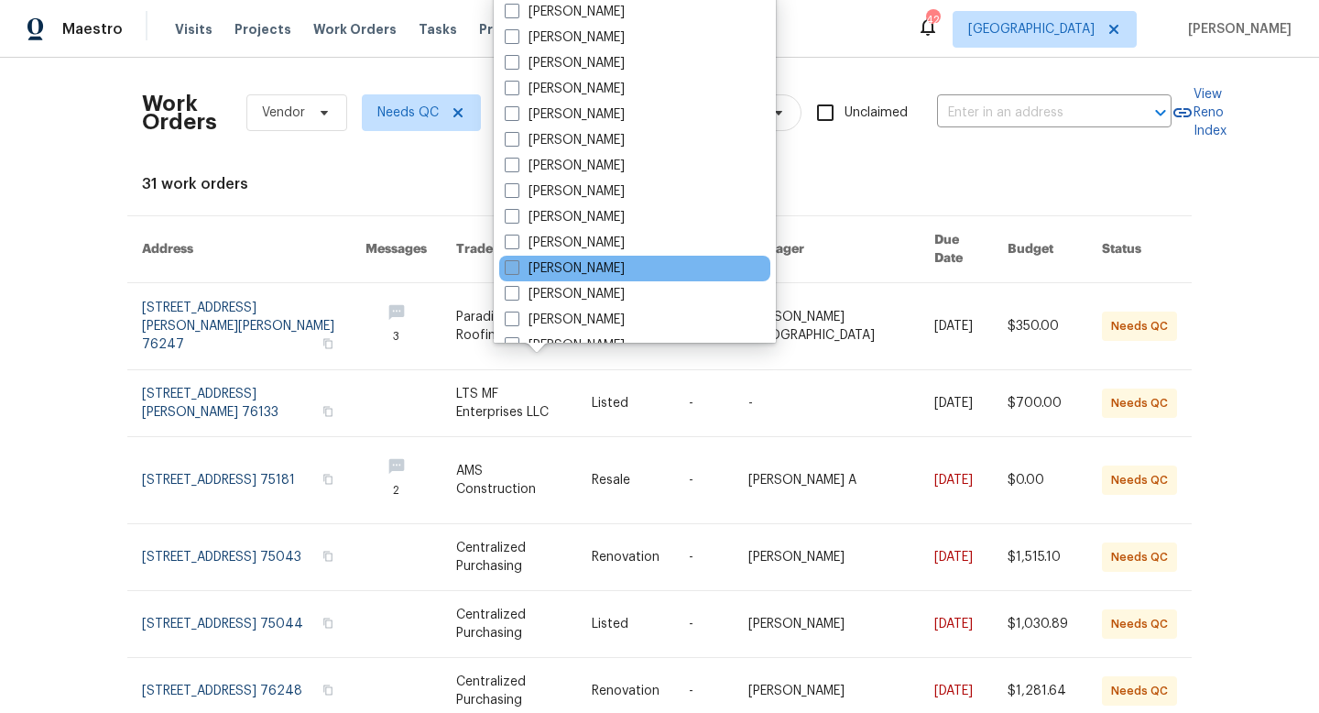
scroll to position [970, 0]
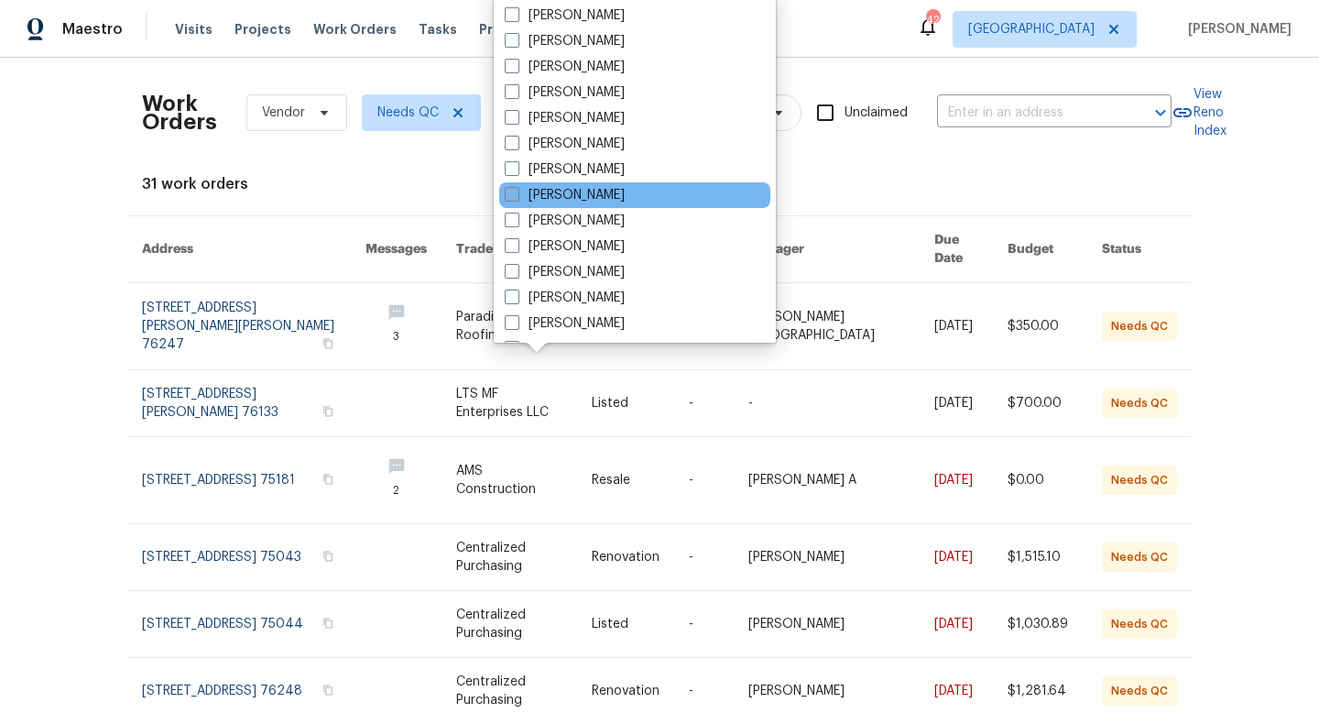
click at [546, 186] on label "[PERSON_NAME]" at bounding box center [565, 195] width 120 height 18
click at [517, 186] on input "[PERSON_NAME]" at bounding box center [511, 192] width 12 height 12
checkbox input "true"
